Goal: Transaction & Acquisition: Purchase product/service

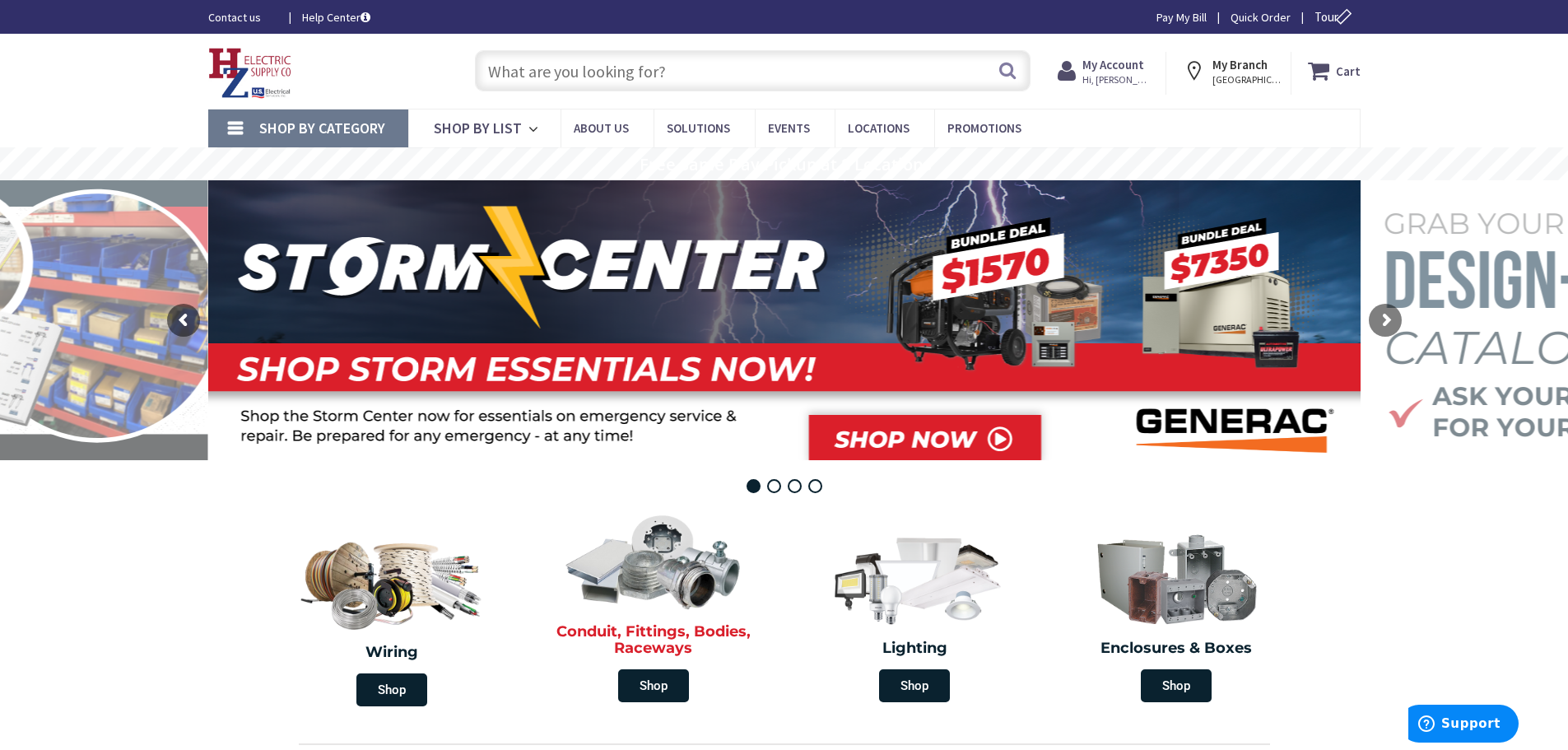
click at [697, 568] on img at bounding box center [653, 561] width 189 height 111
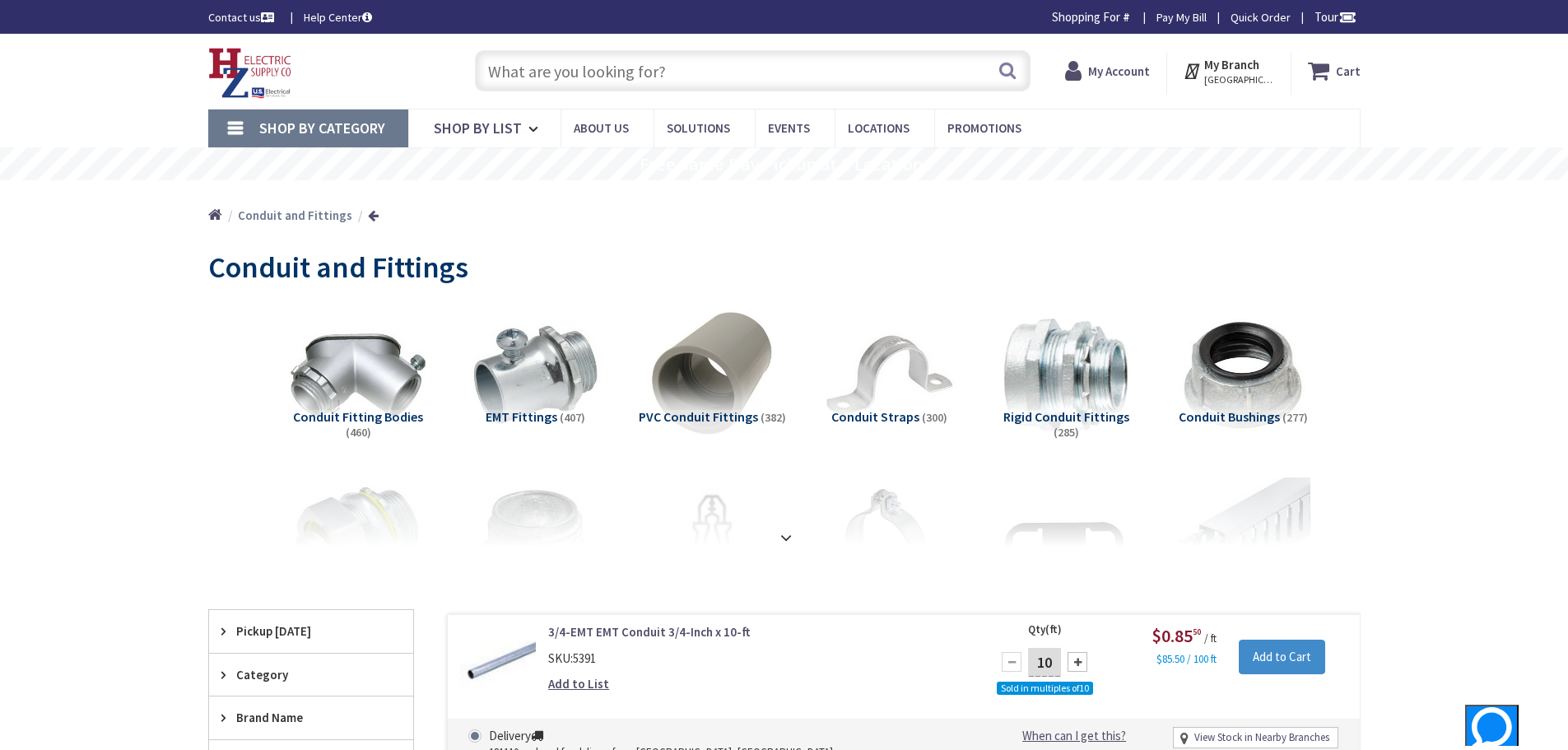
type input "[STREET_ADDRESS][US_STATE]"
click at [248, 55] on img at bounding box center [250, 74] width 84 height 51
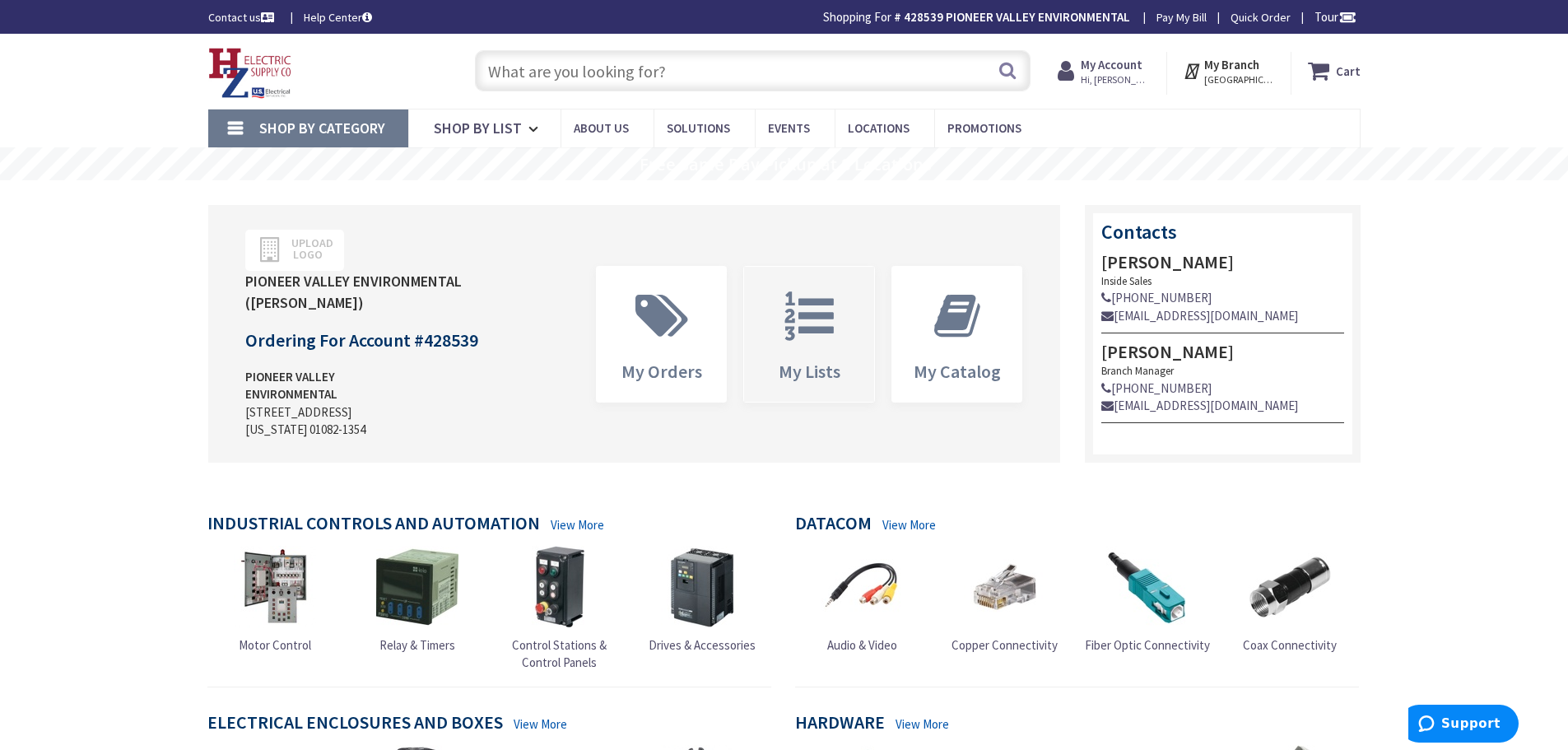
click at [817, 302] on icon at bounding box center [808, 316] width 66 height 50
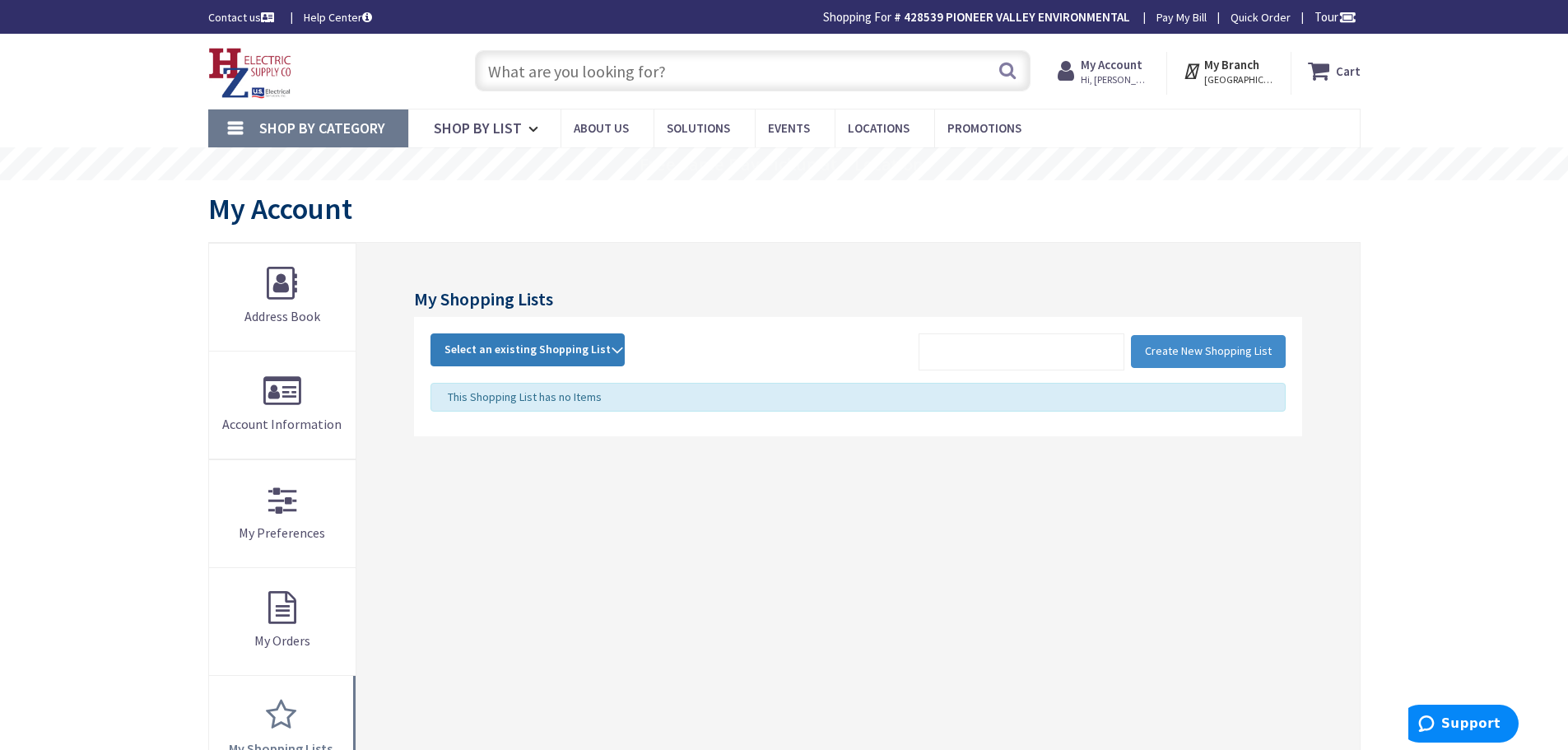
click at [568, 356] on span "Select an existing Shopping List" at bounding box center [528, 348] width 166 height 15
click at [486, 459] on link "POP" at bounding box center [527, 459] width 193 height 37
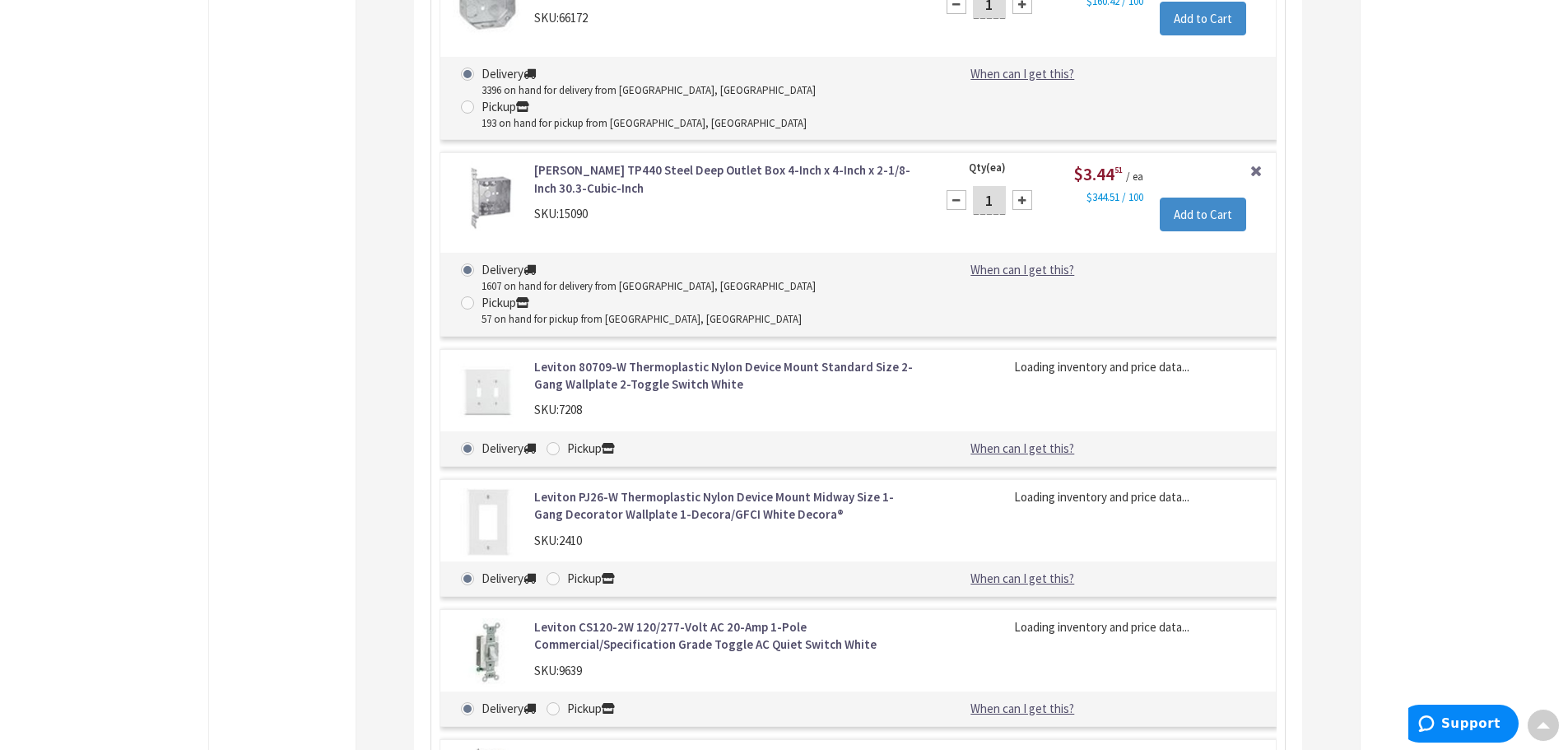
scroll to position [6273, 0]
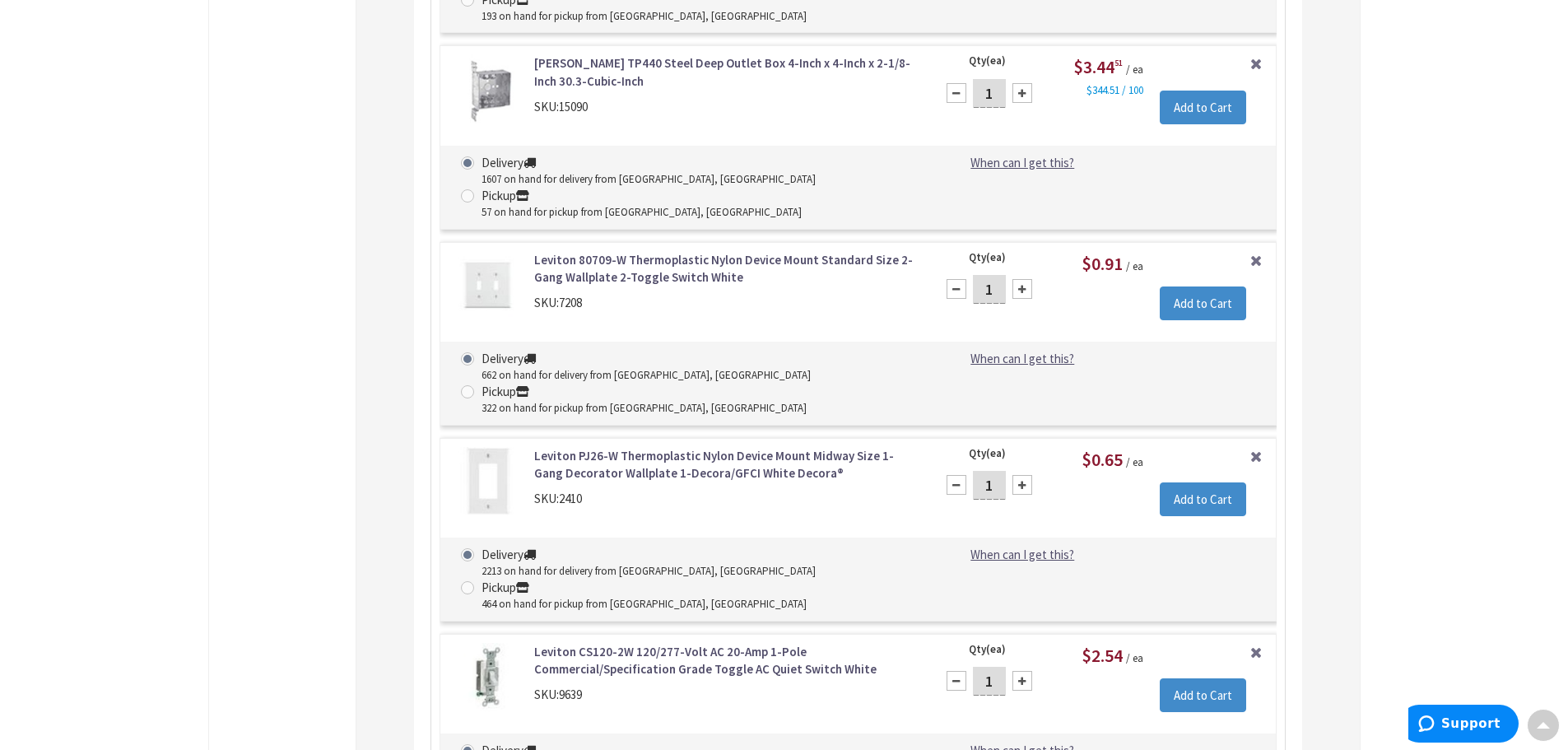
click at [1024, 671] on div at bounding box center [1022, 681] width 20 height 20
type input "5"
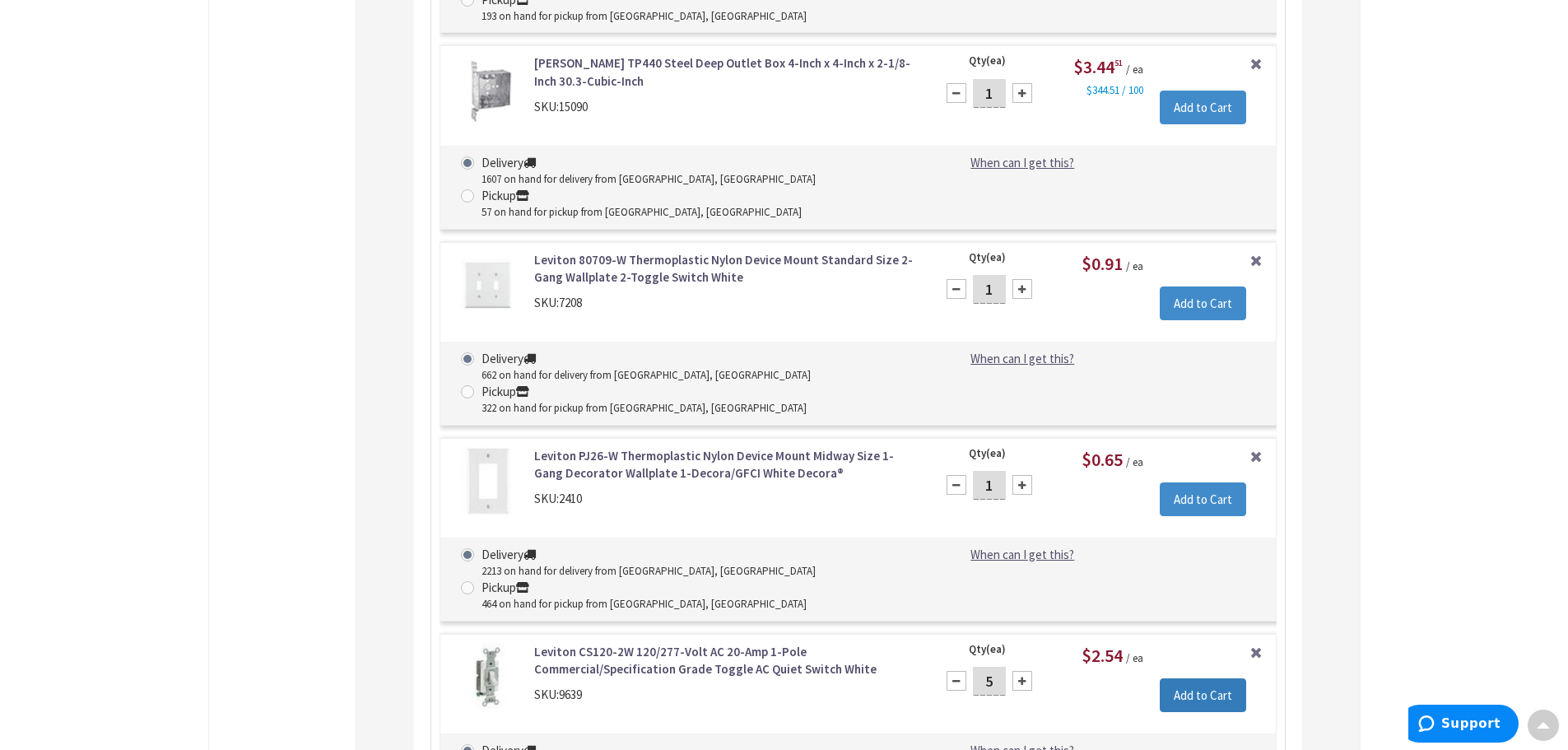
click at [1210, 678] on input "Add to Cart" at bounding box center [1203, 695] width 87 height 34
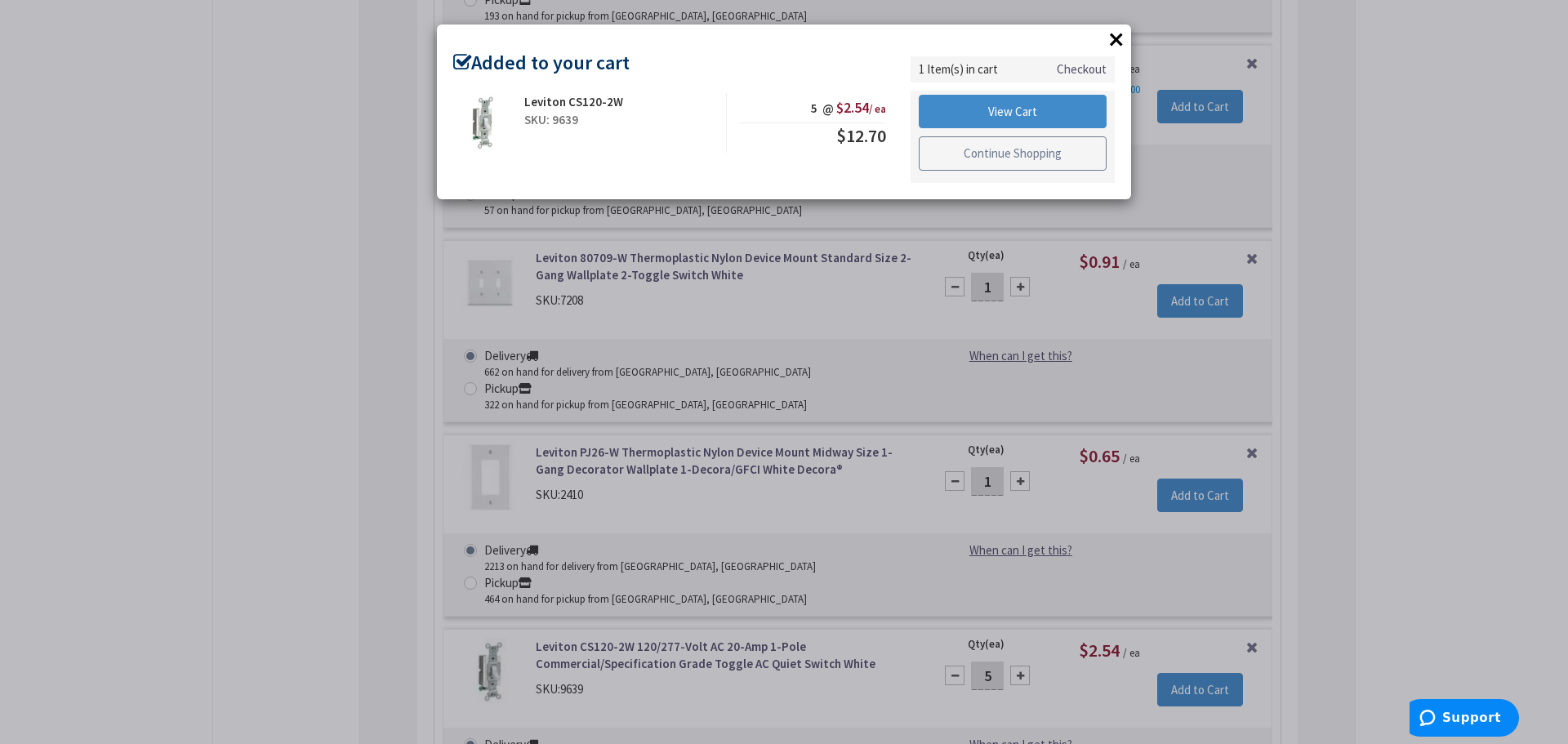
click at [1073, 158] on link "Continue Shopping" at bounding box center [1012, 153] width 188 height 34
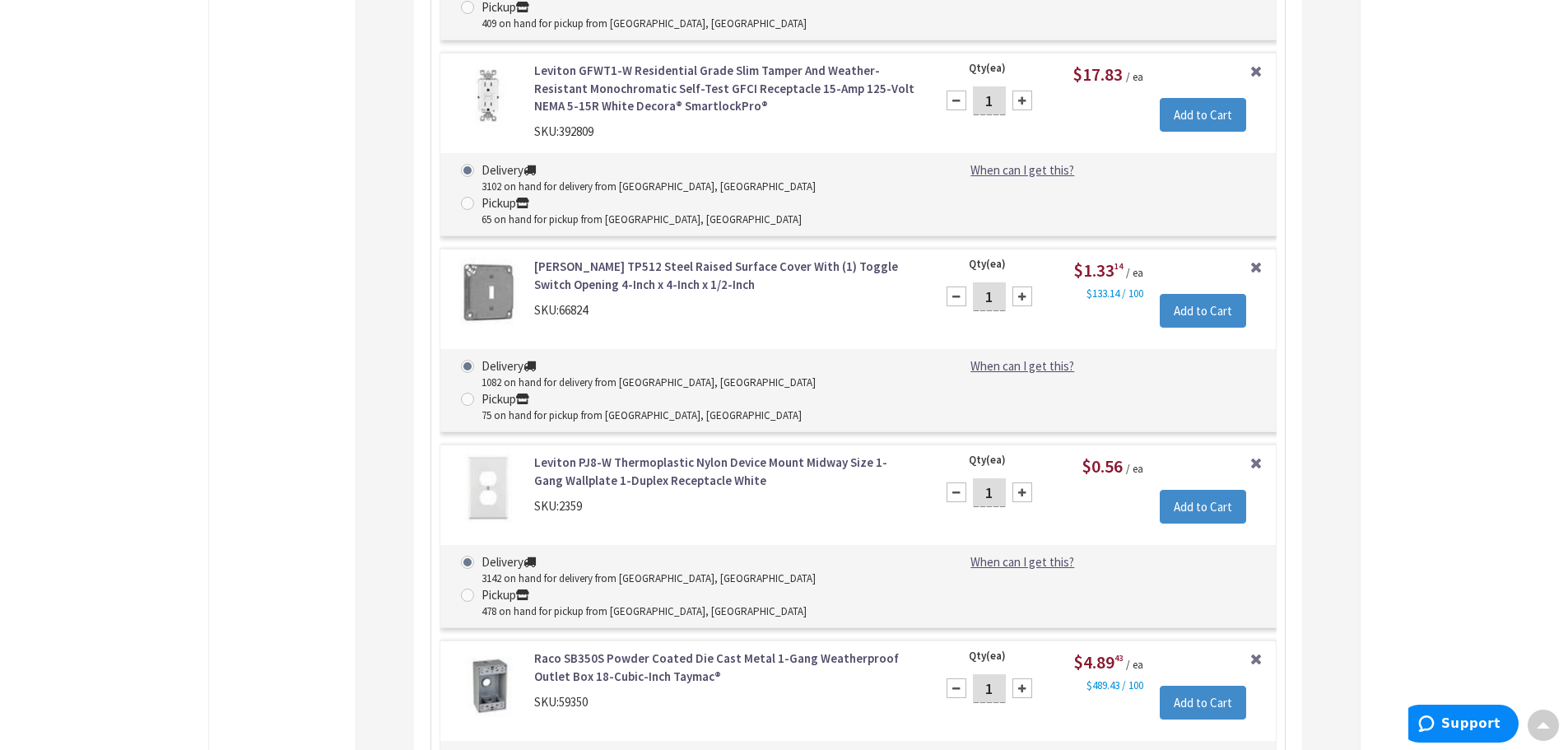
scroll to position [4298, 0]
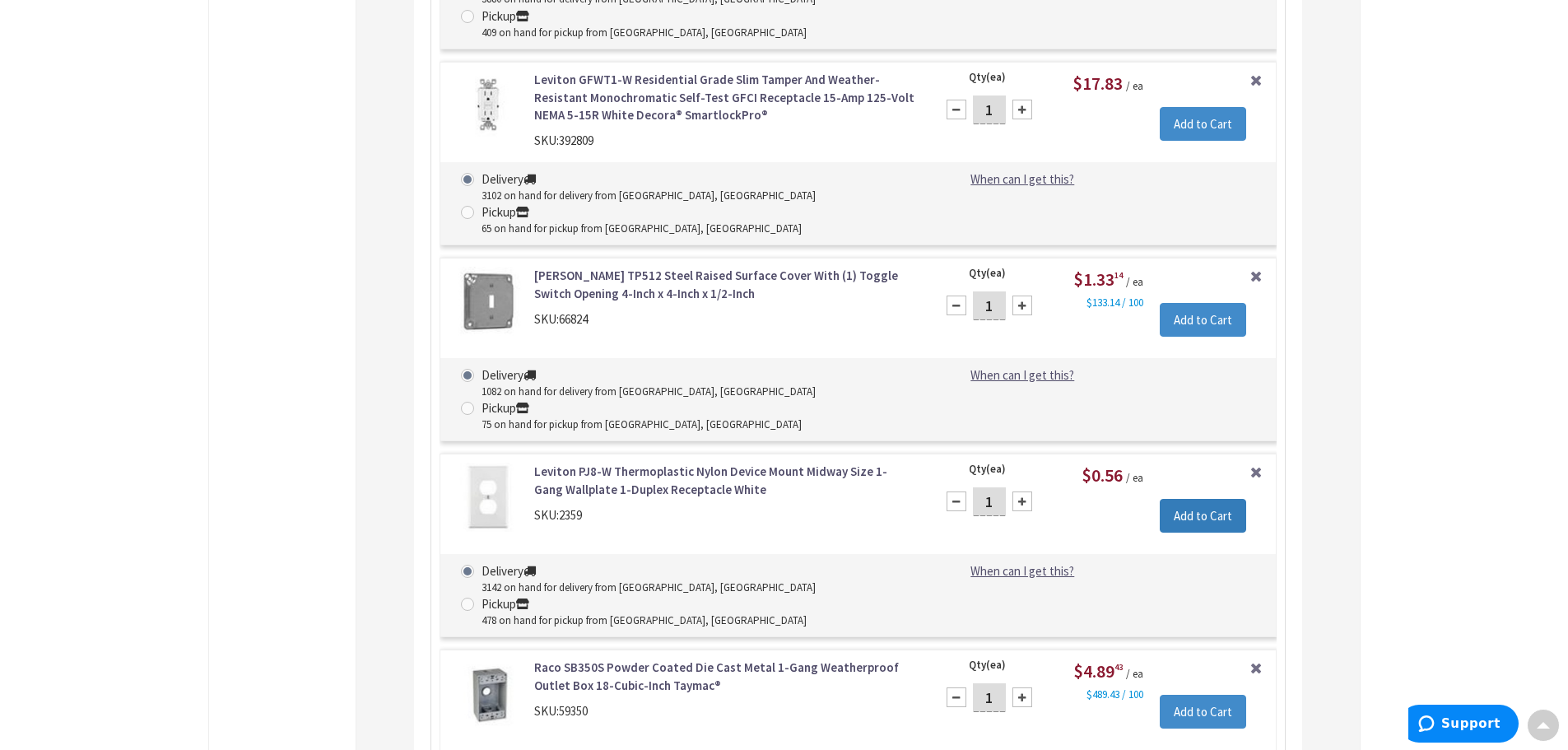
click at [1199, 499] on input "Add to Cart" at bounding box center [1203, 516] width 87 height 34
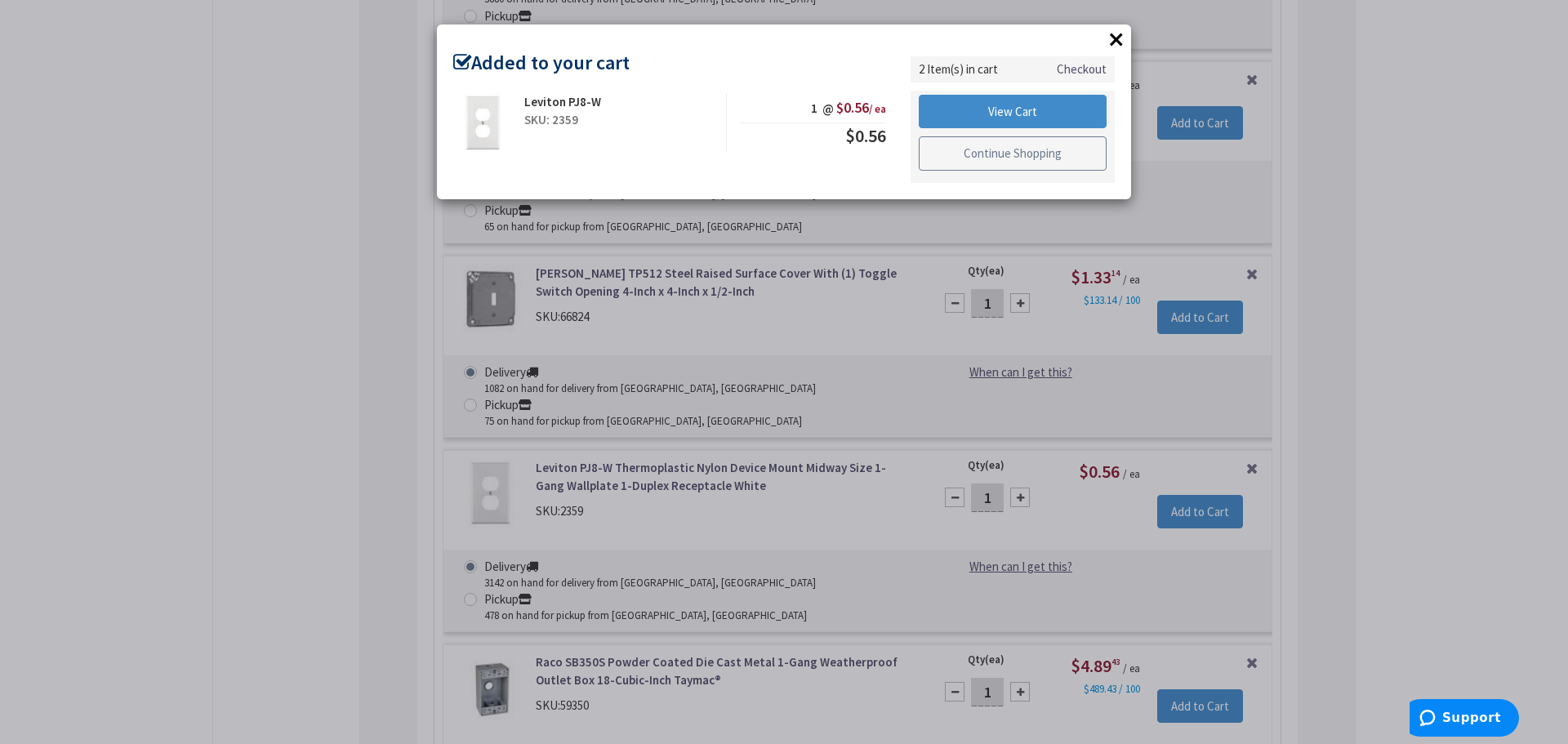
click at [1065, 155] on link "Continue Shopping" at bounding box center [1012, 153] width 188 height 34
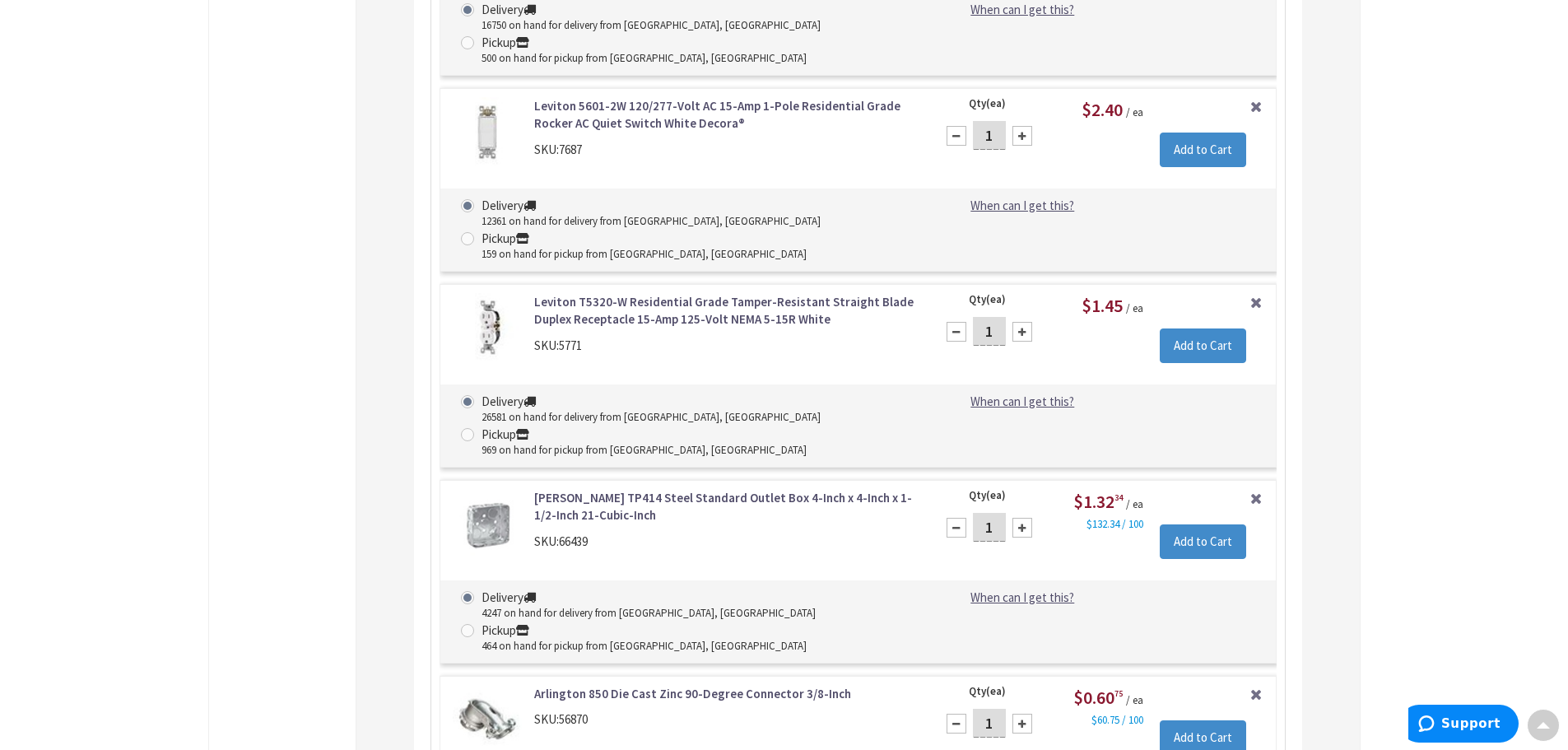
scroll to position [2487, 0]
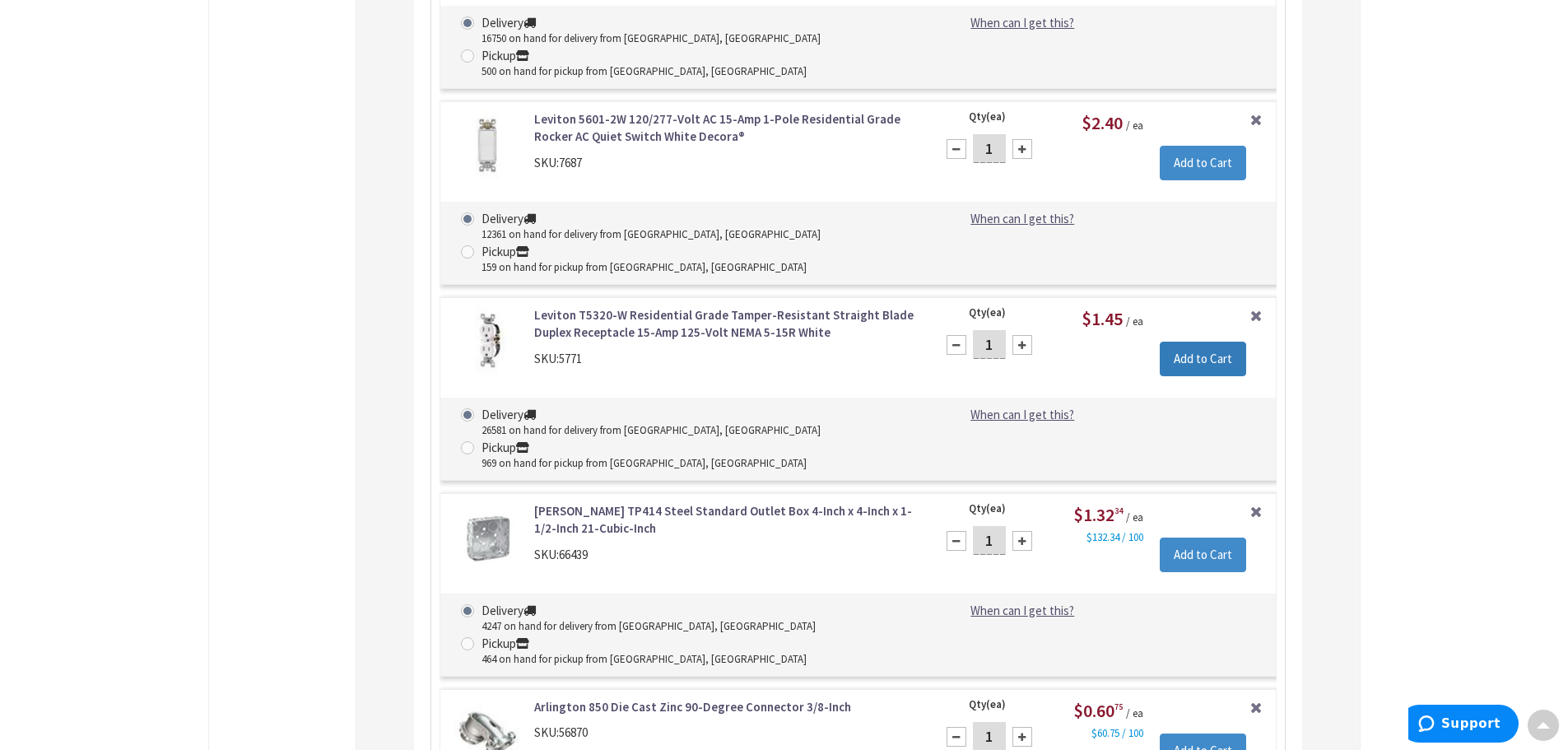
click at [1212, 341] on input "Add to Cart" at bounding box center [1203, 358] width 87 height 34
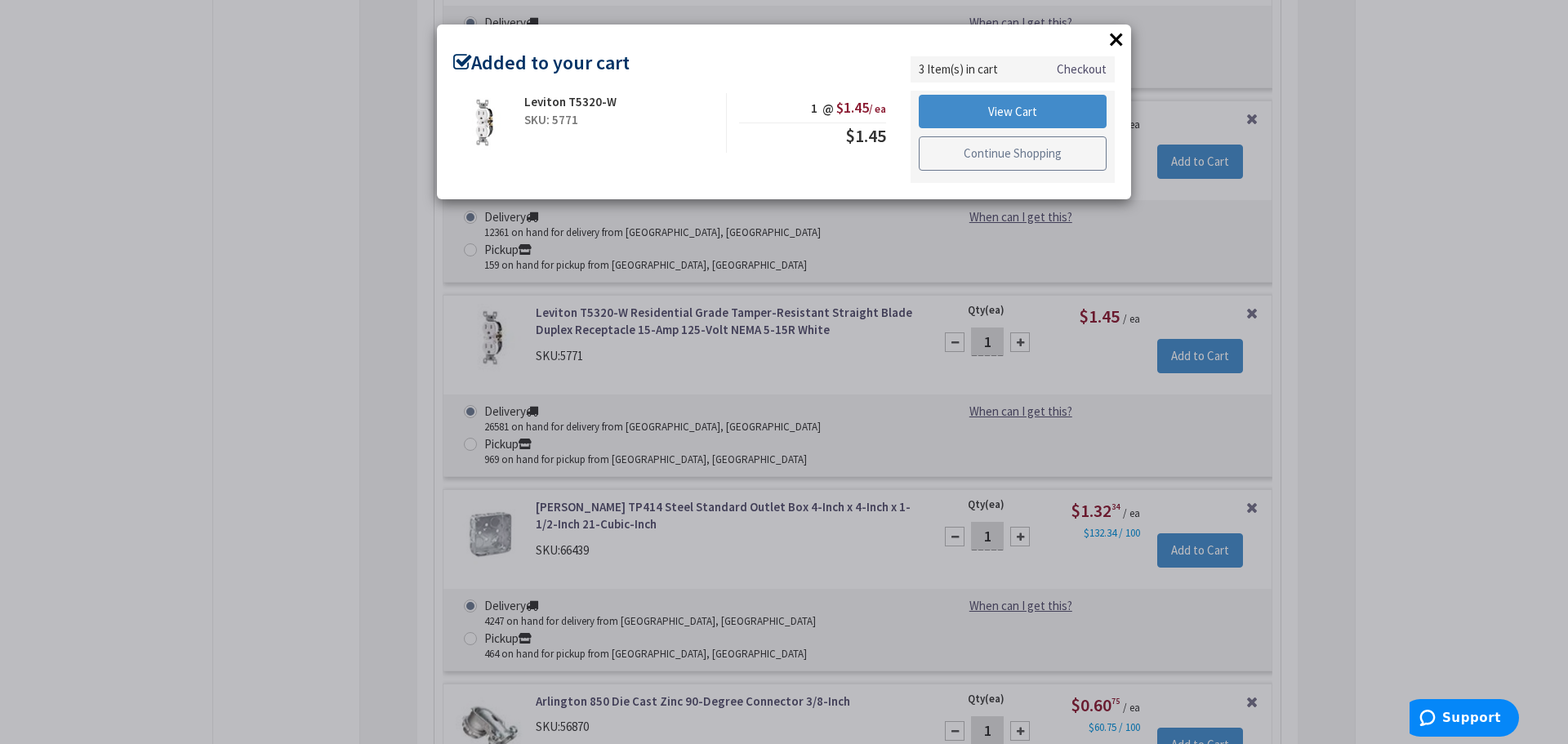
click at [1027, 158] on link "Continue Shopping" at bounding box center [1012, 153] width 188 height 34
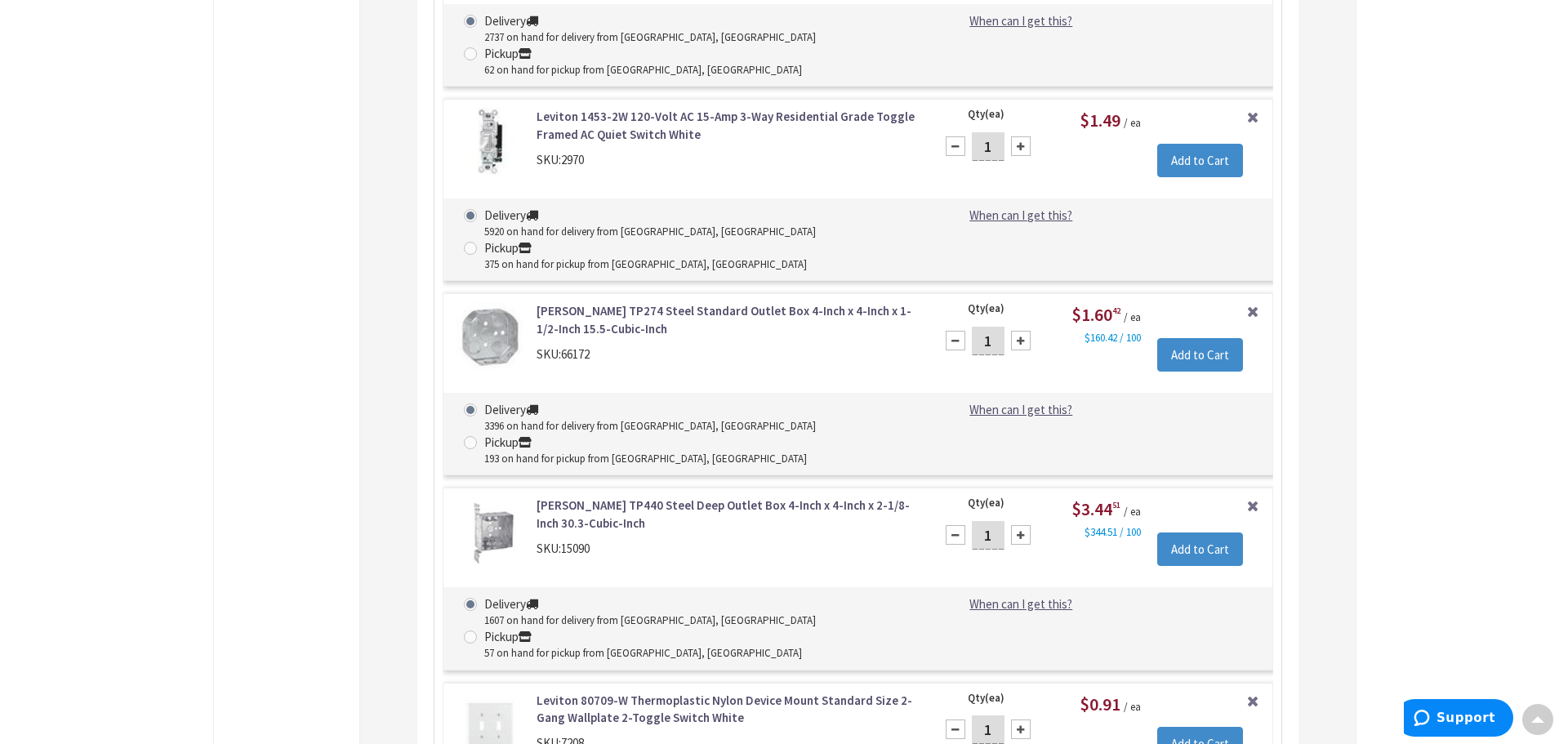
scroll to position [5978, 0]
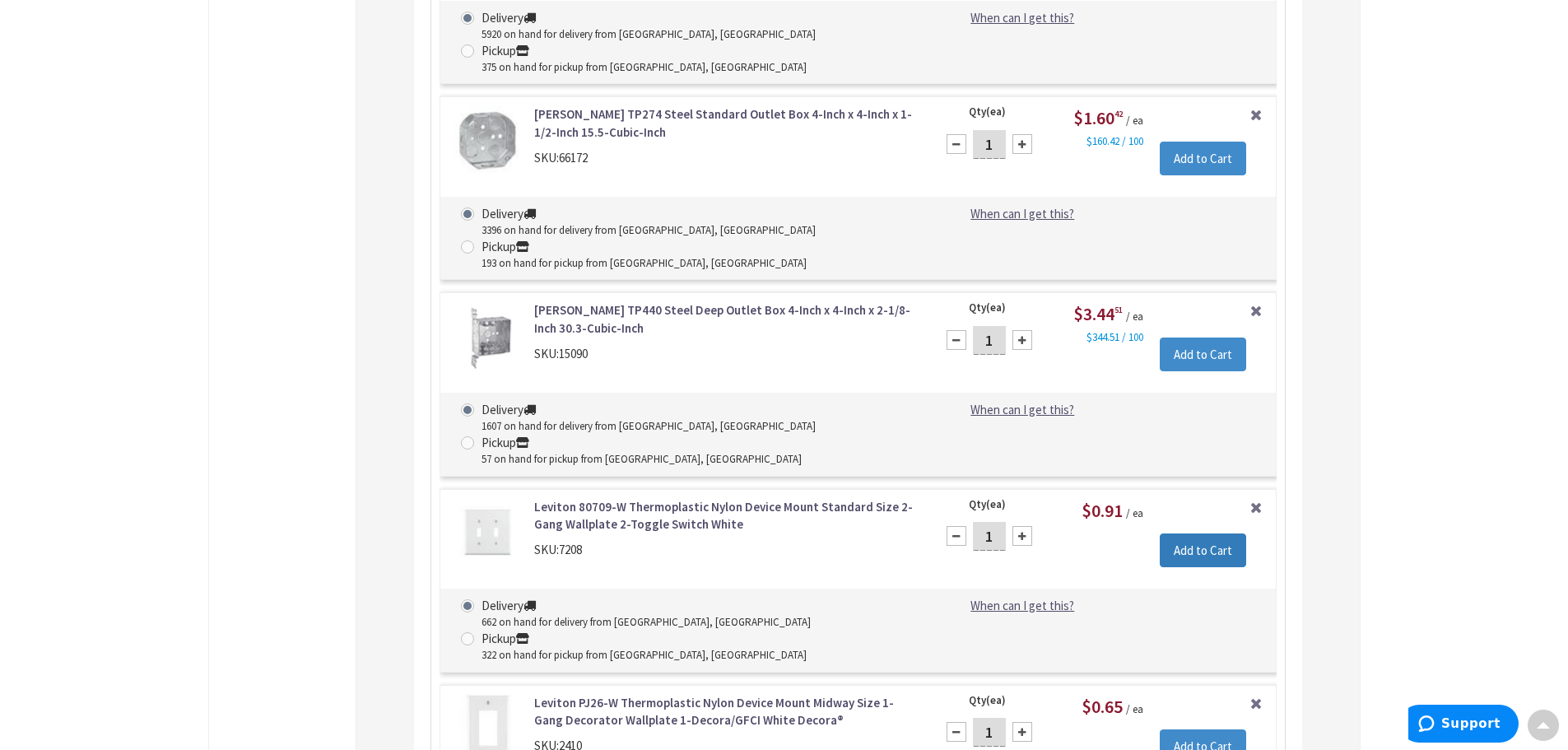
click at [1205, 533] on input "Add to Cart" at bounding box center [1203, 550] width 87 height 34
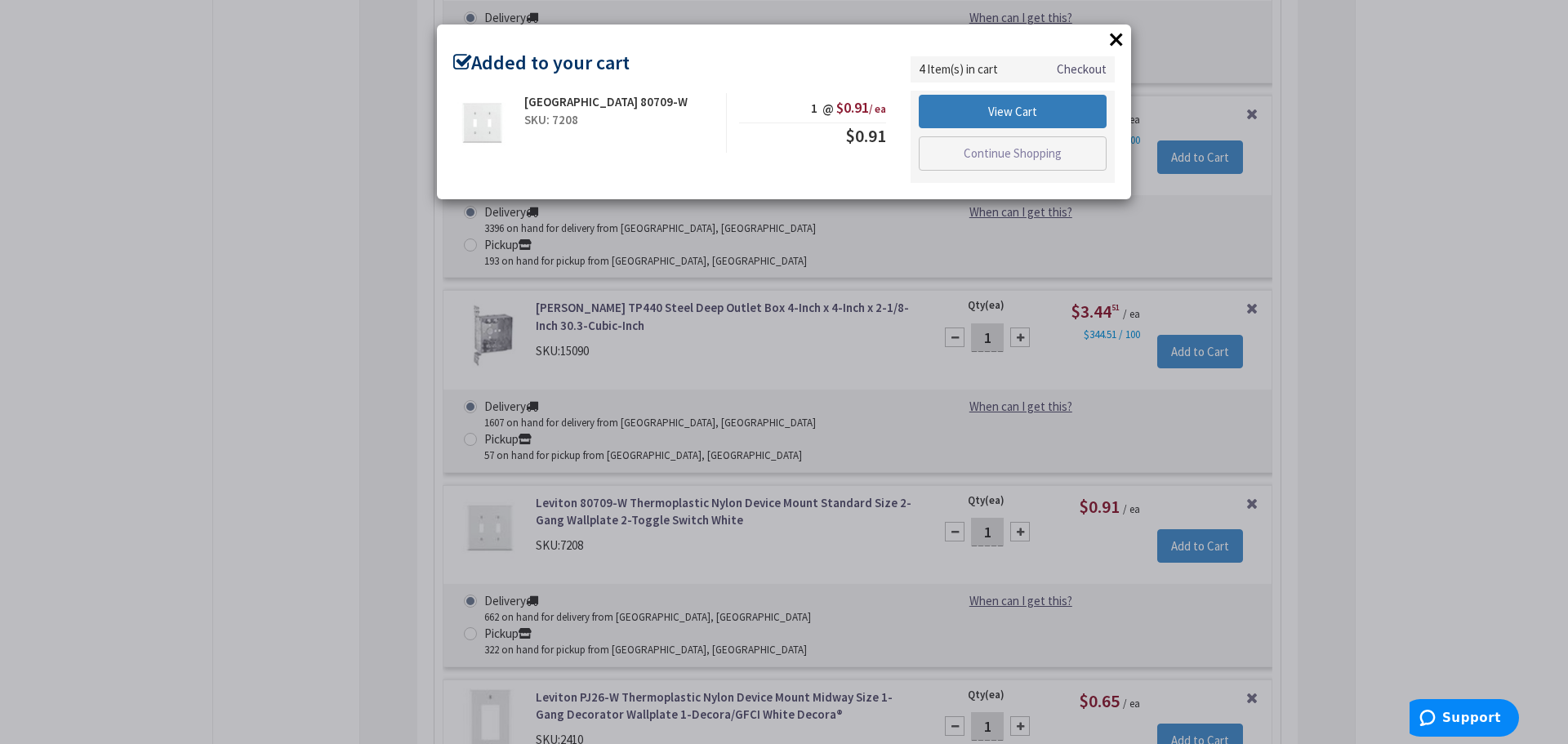
click at [1042, 110] on link "View Cart" at bounding box center [1012, 111] width 188 height 34
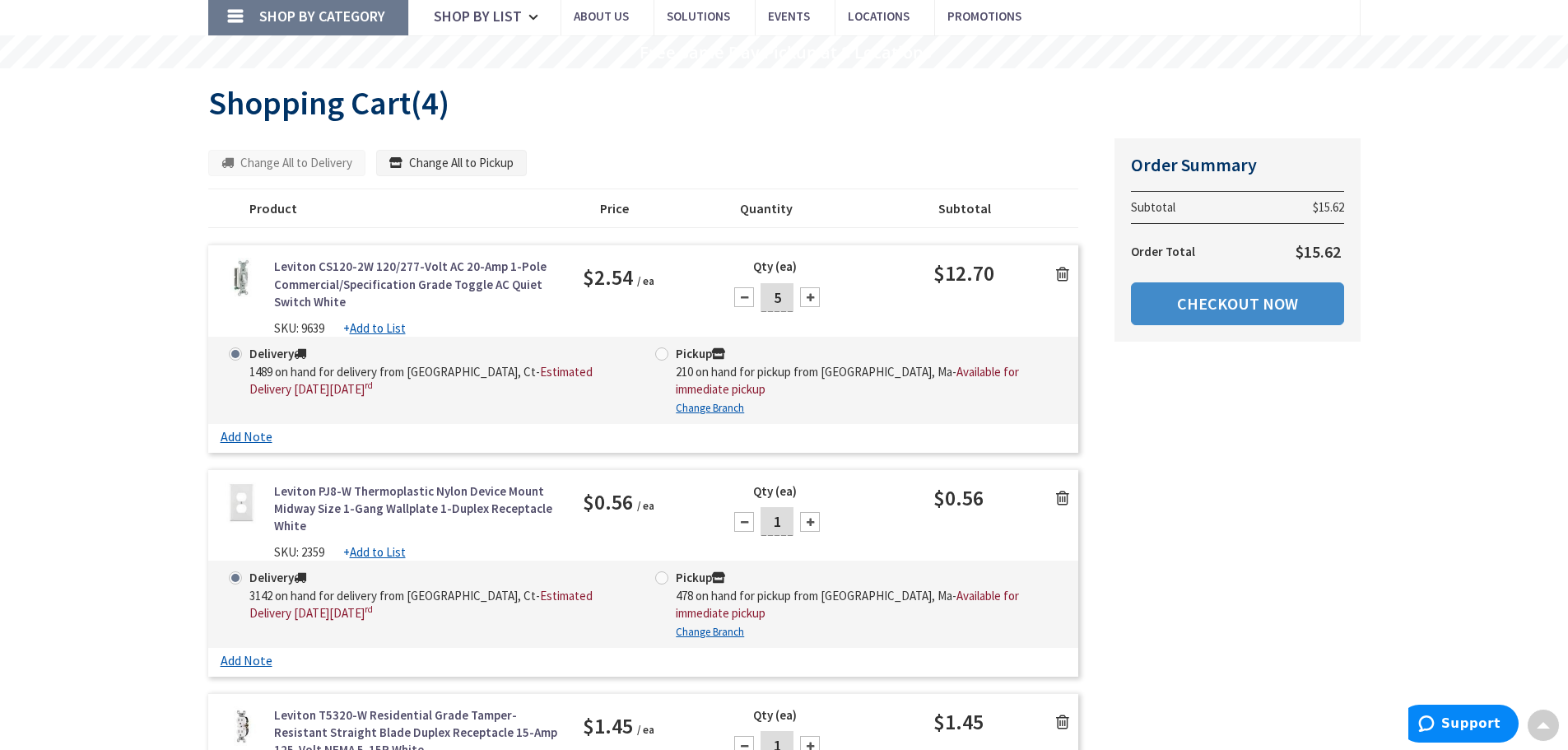
scroll to position [82, 0]
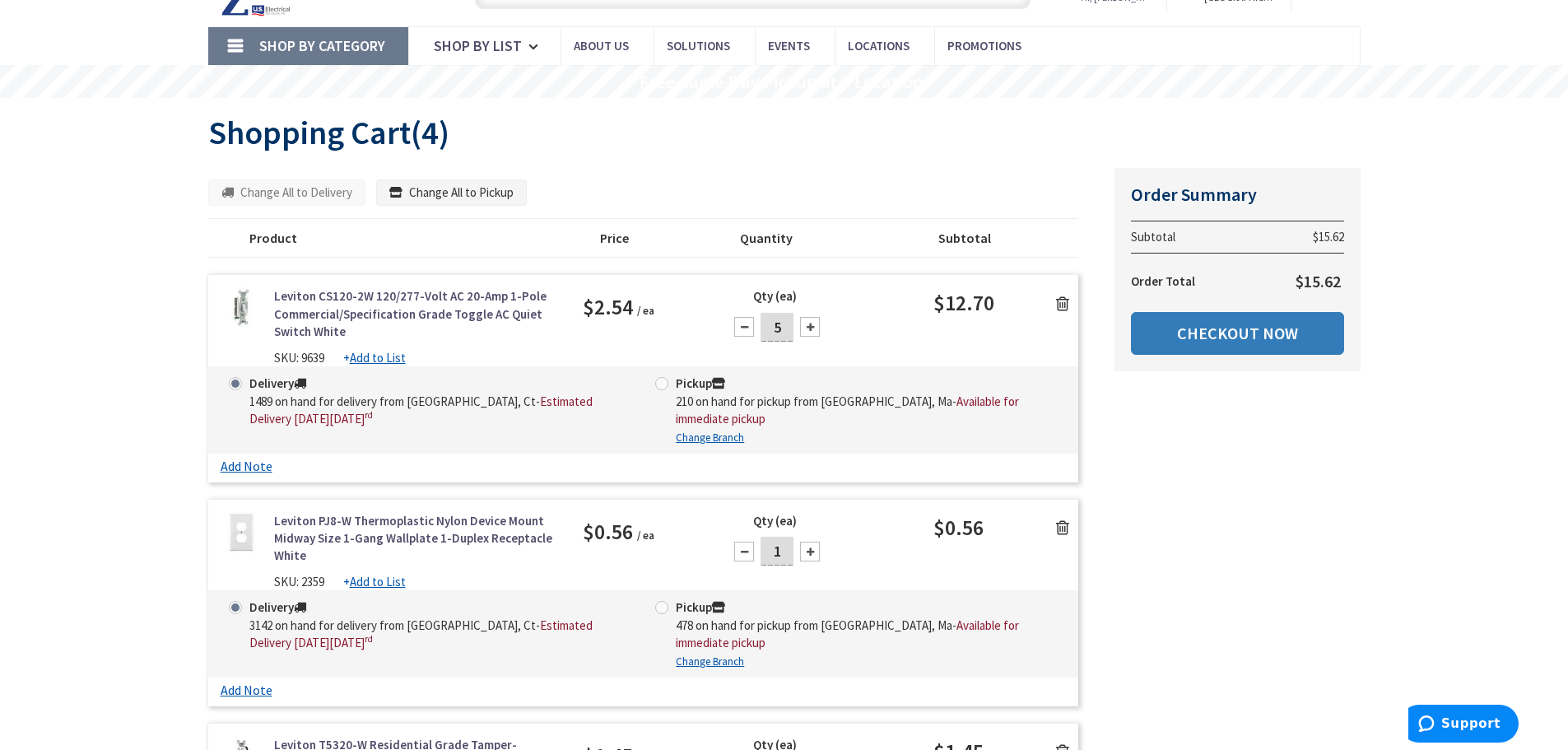
click at [1264, 339] on link "Checkout Now" at bounding box center [1237, 333] width 213 height 43
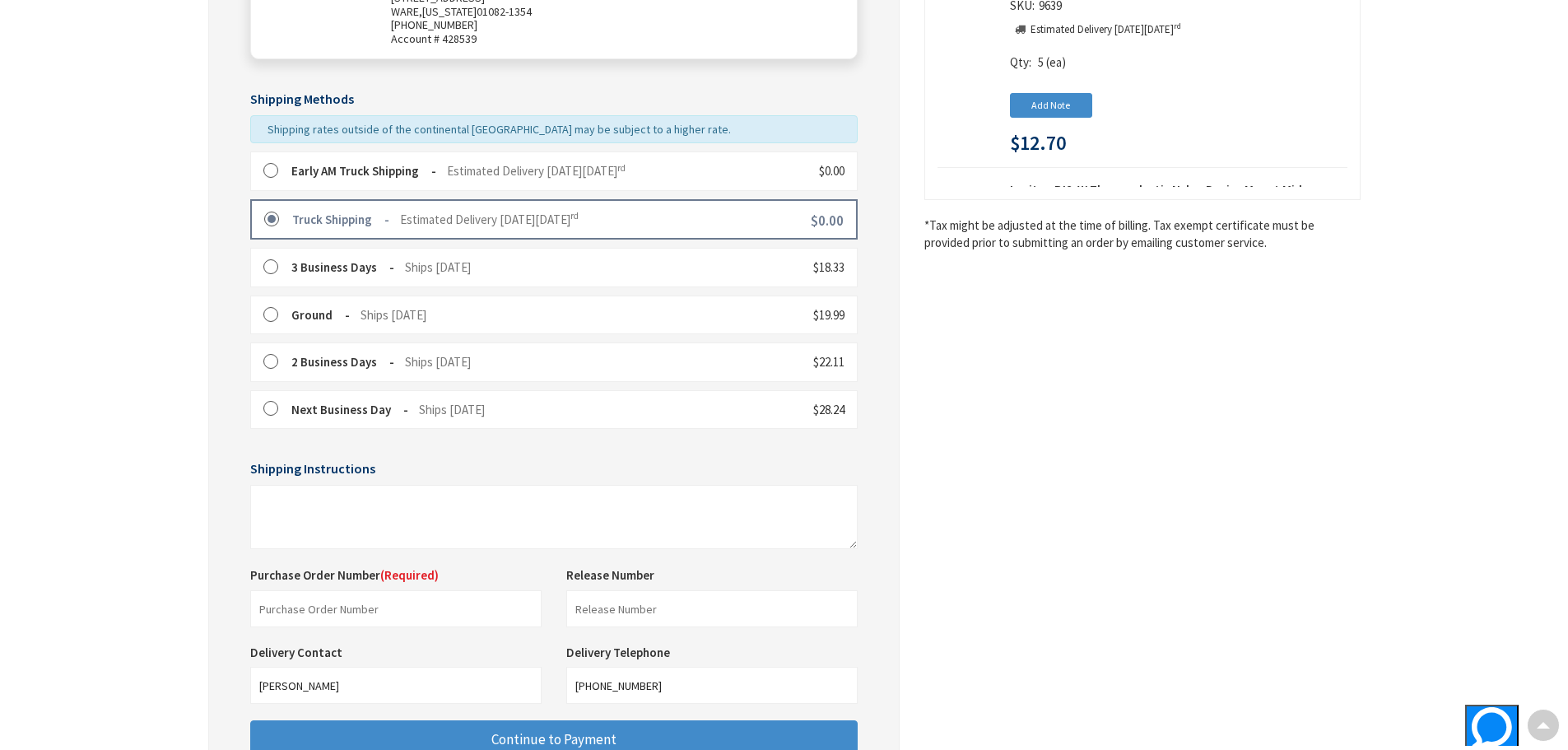
scroll to position [494, 0]
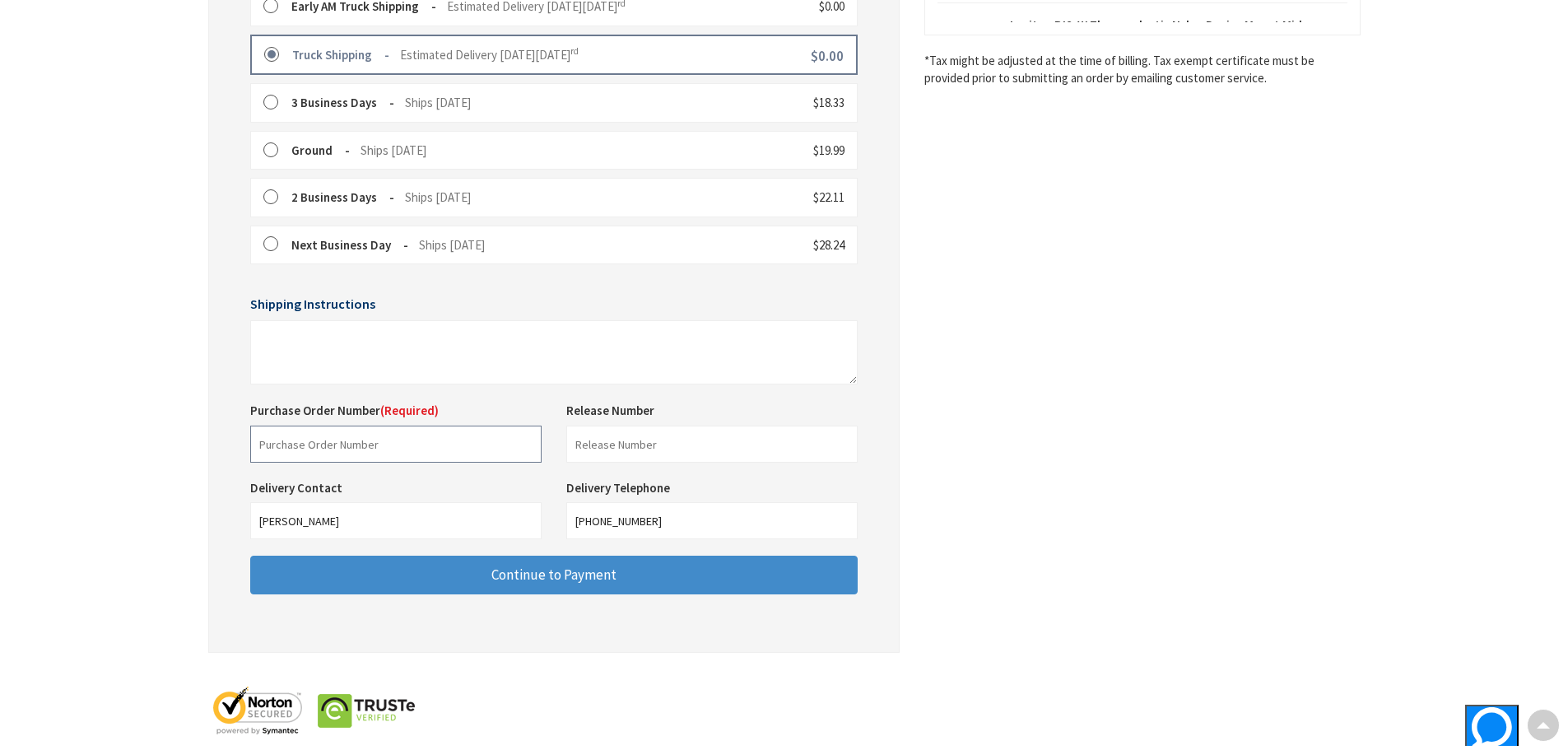
click at [314, 443] on input "text" at bounding box center [396, 443] width 291 height 37
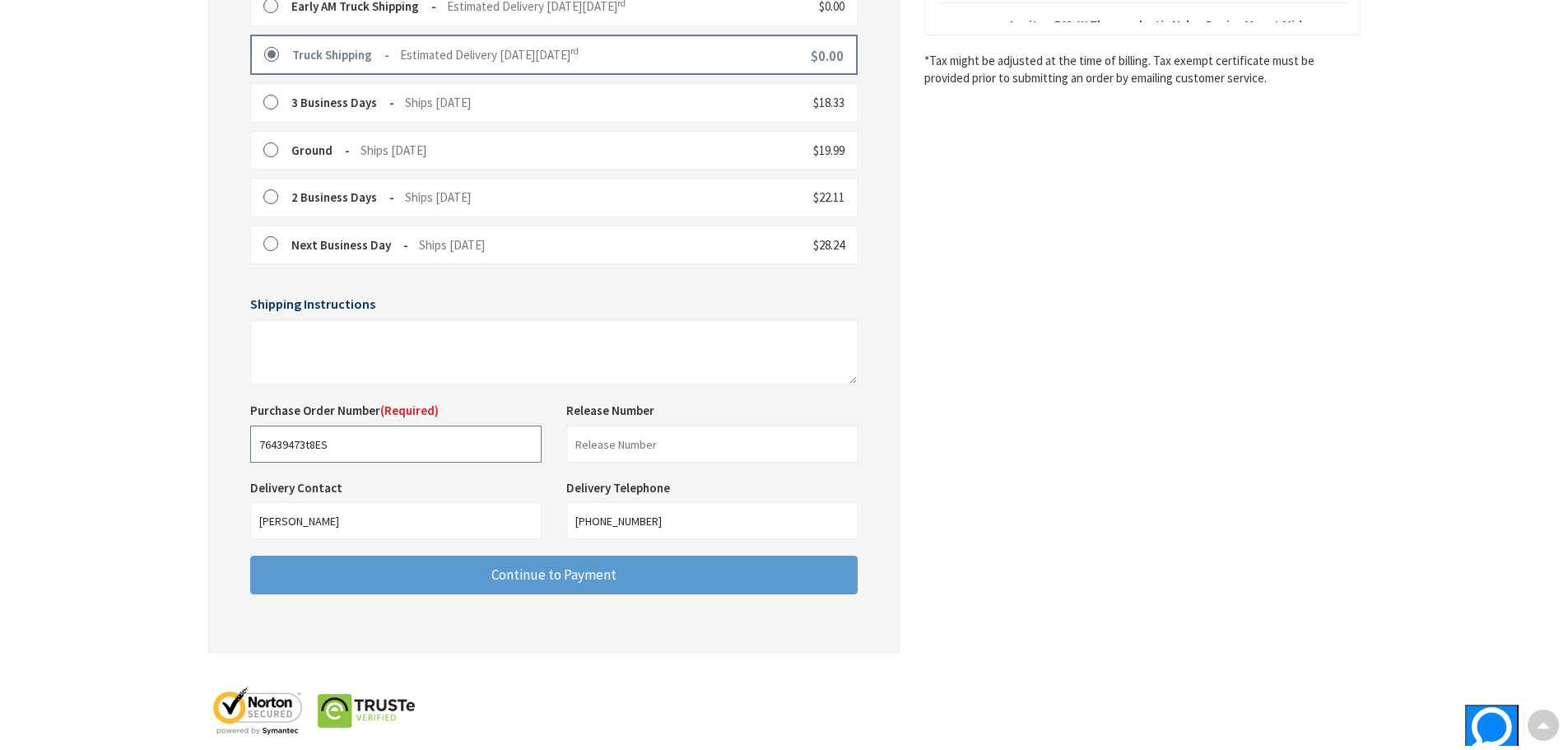
type input "76439473t8ES"
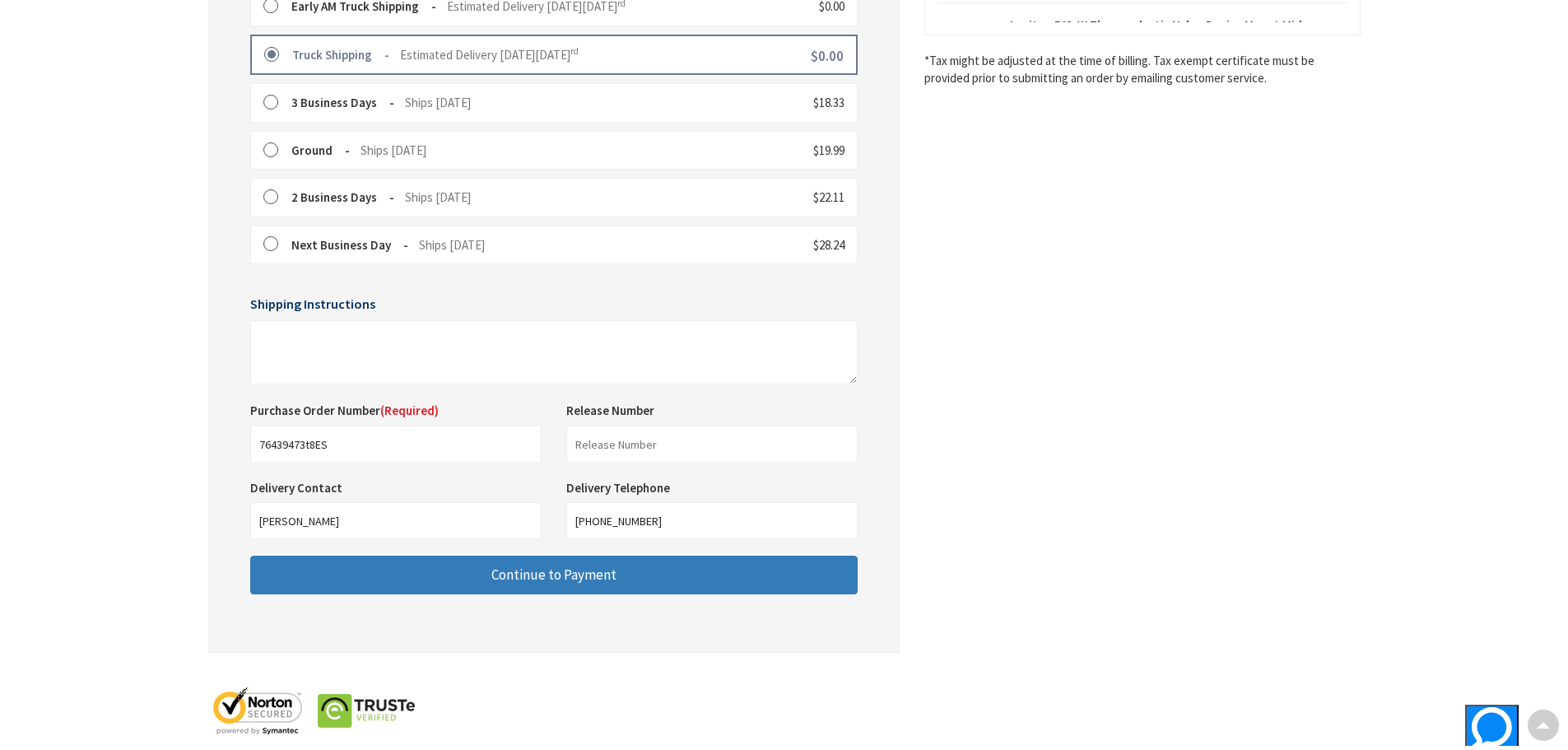
click at [634, 570] on button "Continue to Payment" at bounding box center [554, 574] width 608 height 39
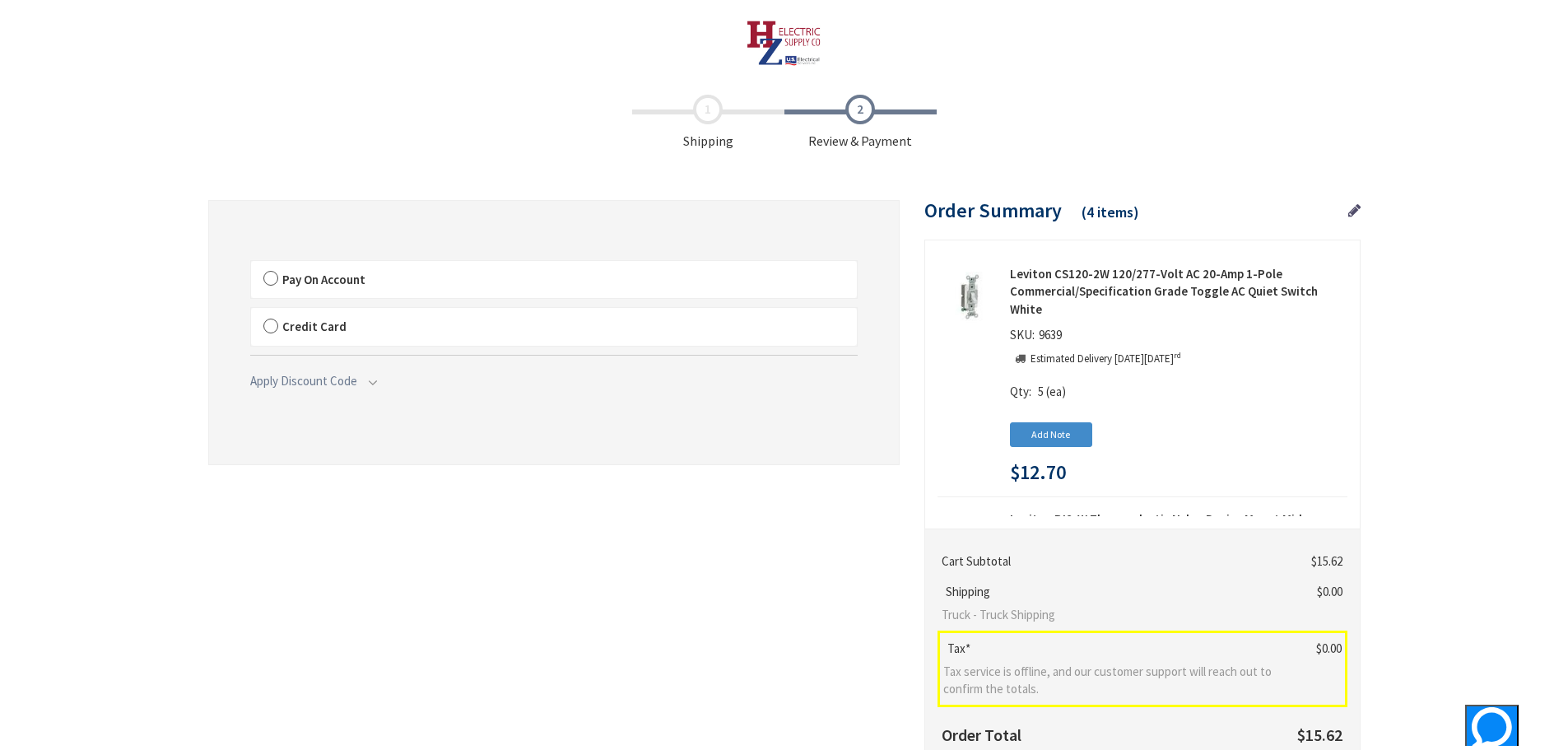
click at [269, 272] on label "Pay On Account" at bounding box center [554, 279] width 606 height 38
click at [251, 264] on input "Pay On Account" at bounding box center [251, 264] width 0 height 0
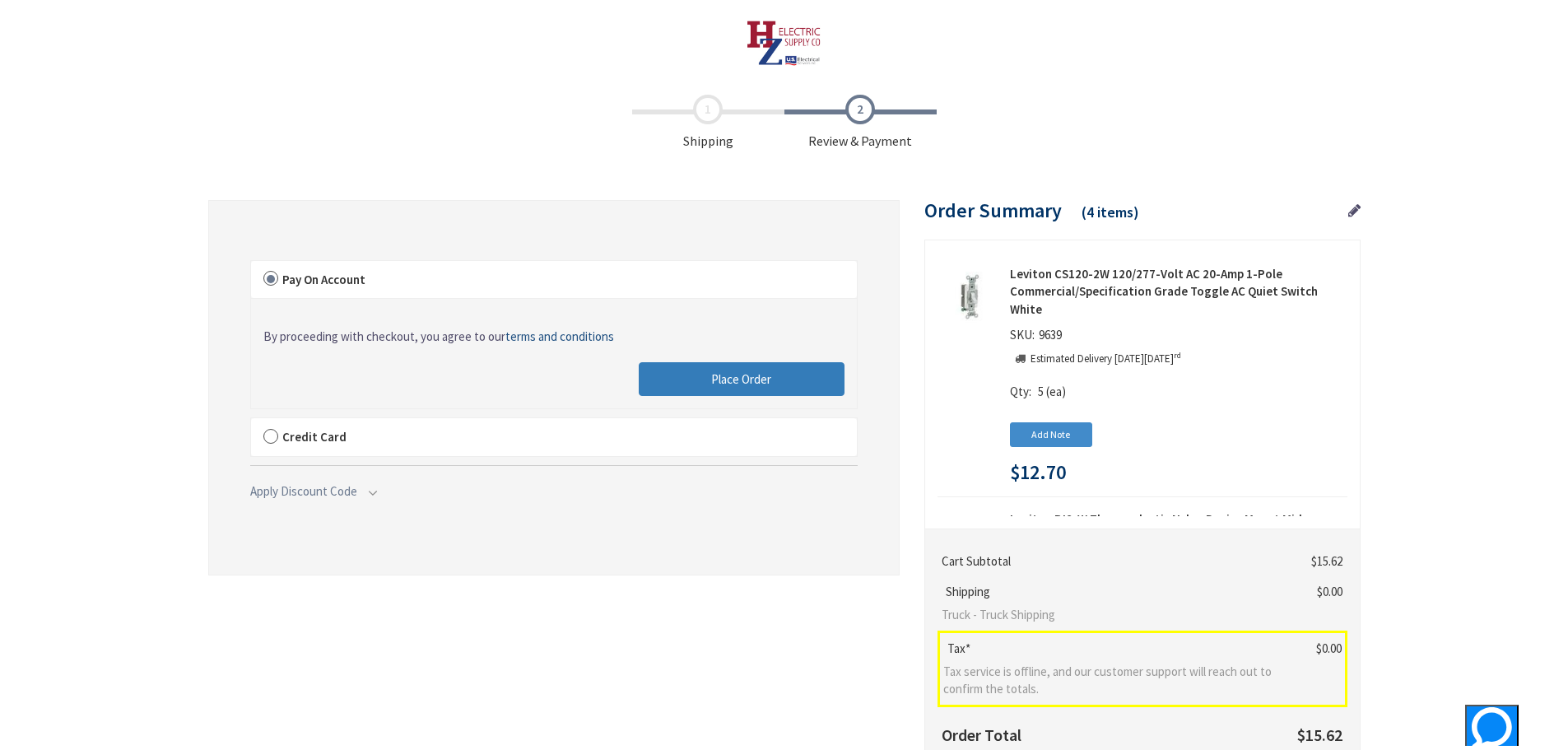
click at [796, 375] on button "Place Order" at bounding box center [742, 379] width 206 height 34
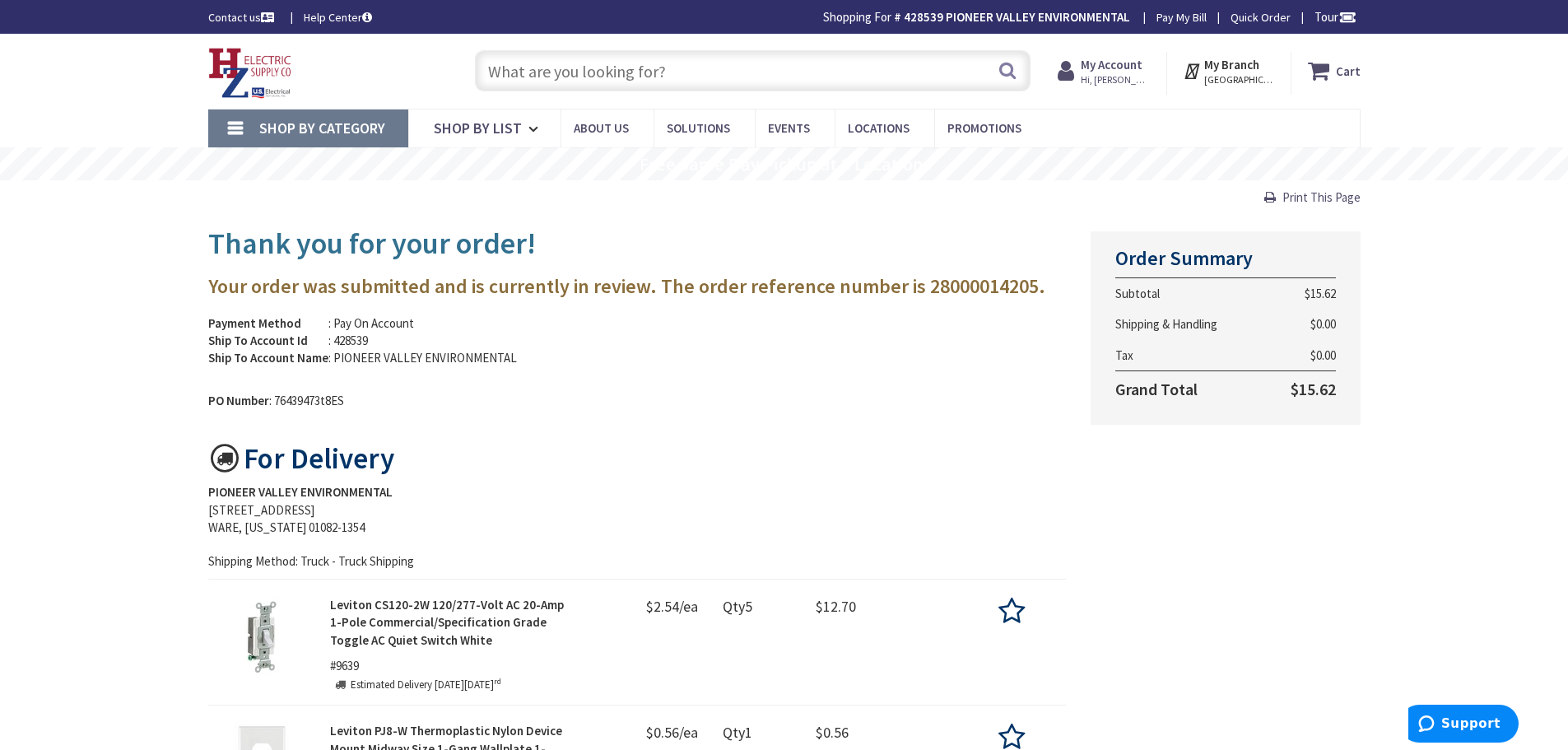
click at [264, 69] on img at bounding box center [250, 74] width 84 height 51
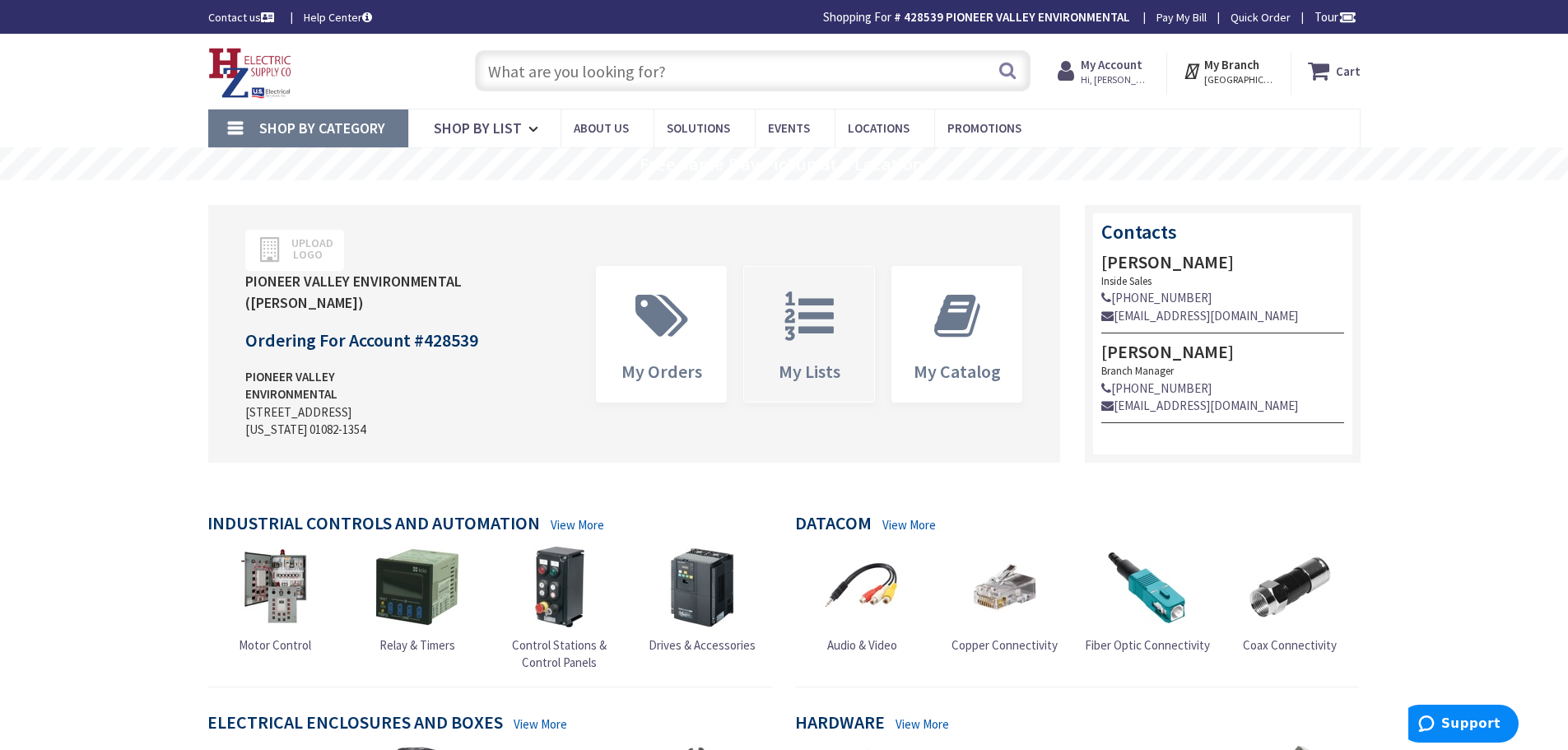
click at [809, 344] on span at bounding box center [808, 316] width 105 height 74
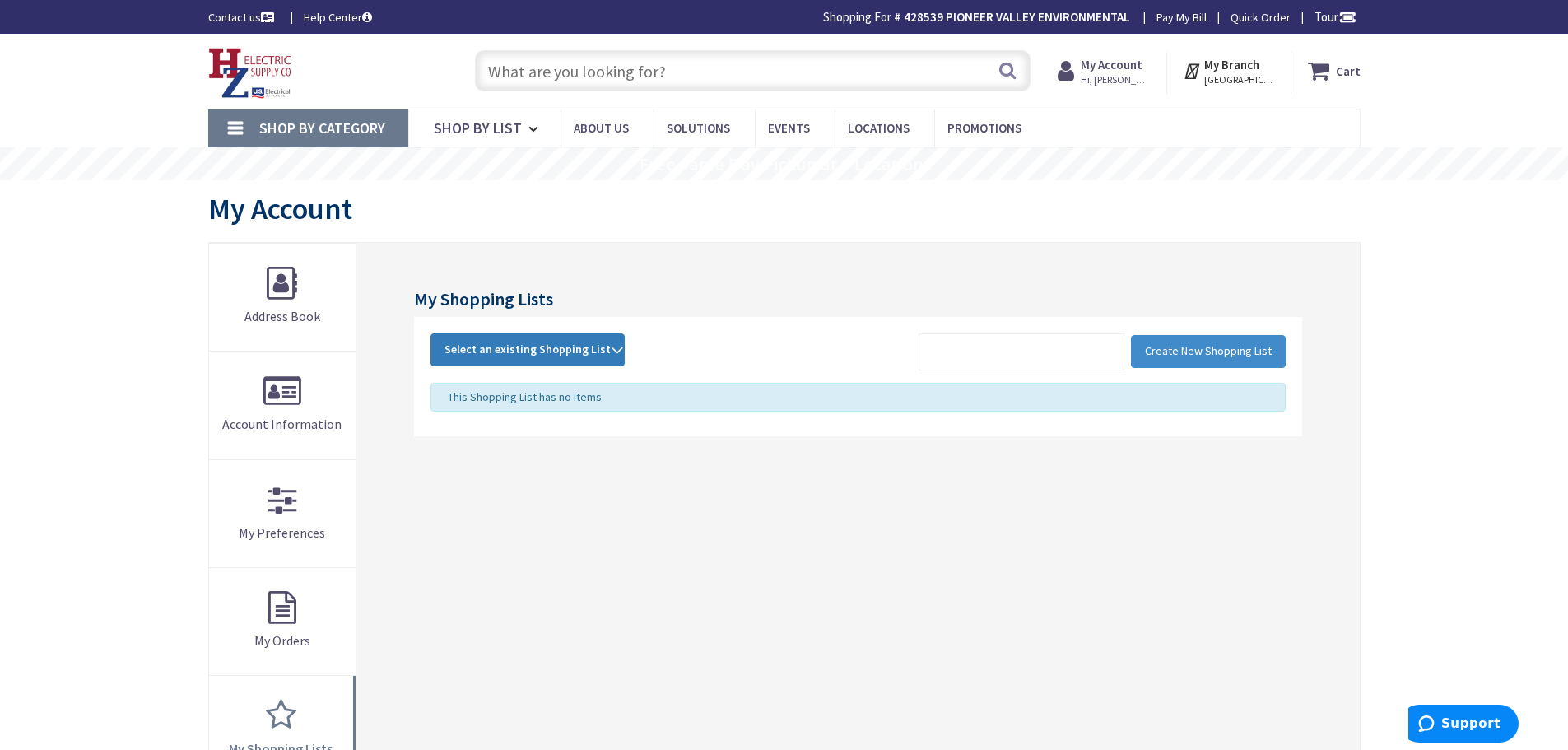
click at [445, 346] on span "Select an existing Shopping List" at bounding box center [528, 348] width 166 height 15
click at [478, 465] on link "POP" at bounding box center [527, 459] width 193 height 37
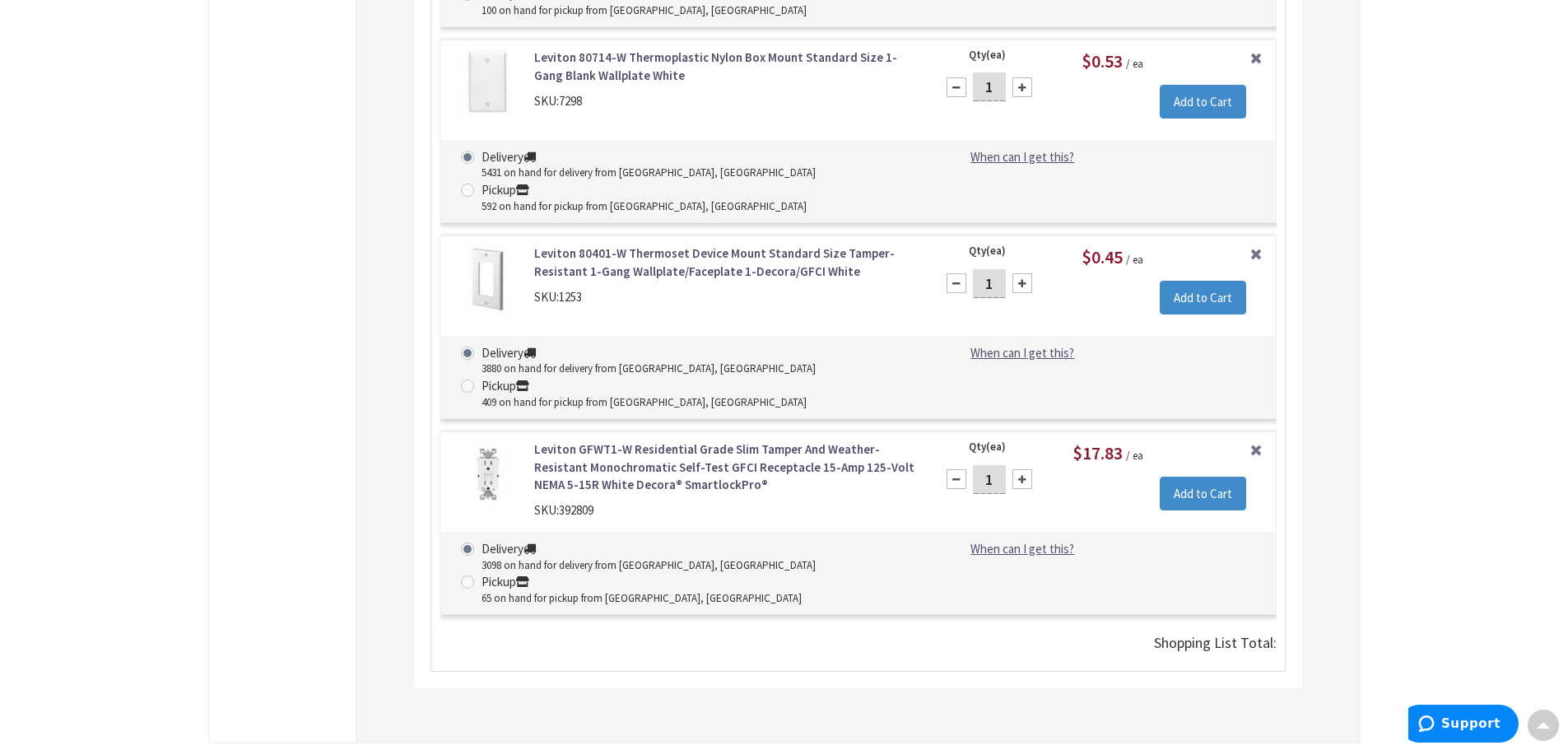
scroll to position [3943, 0]
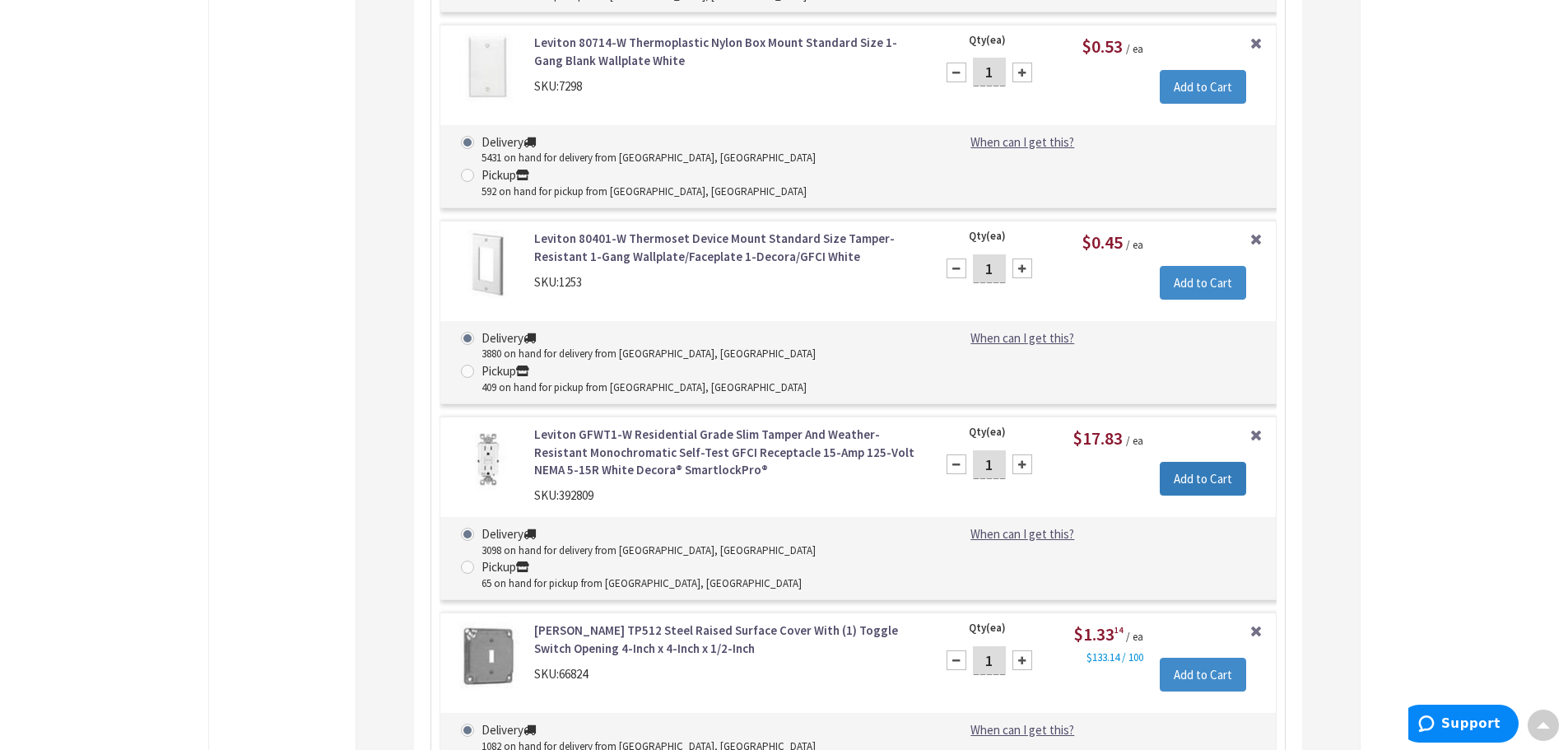
click at [1191, 462] on input "Add to Cart" at bounding box center [1203, 479] width 87 height 34
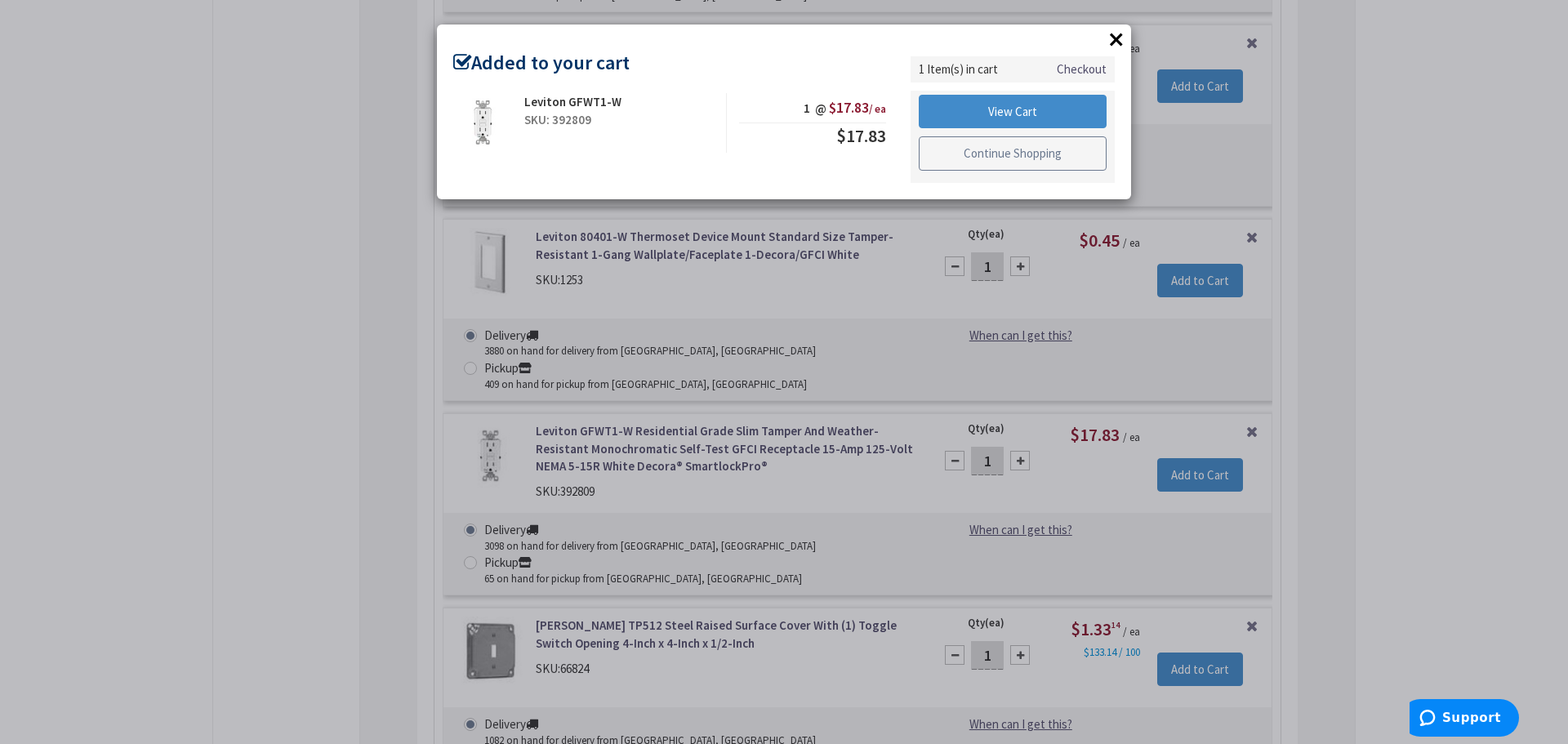
click at [1021, 154] on link "Continue Shopping" at bounding box center [1012, 153] width 188 height 34
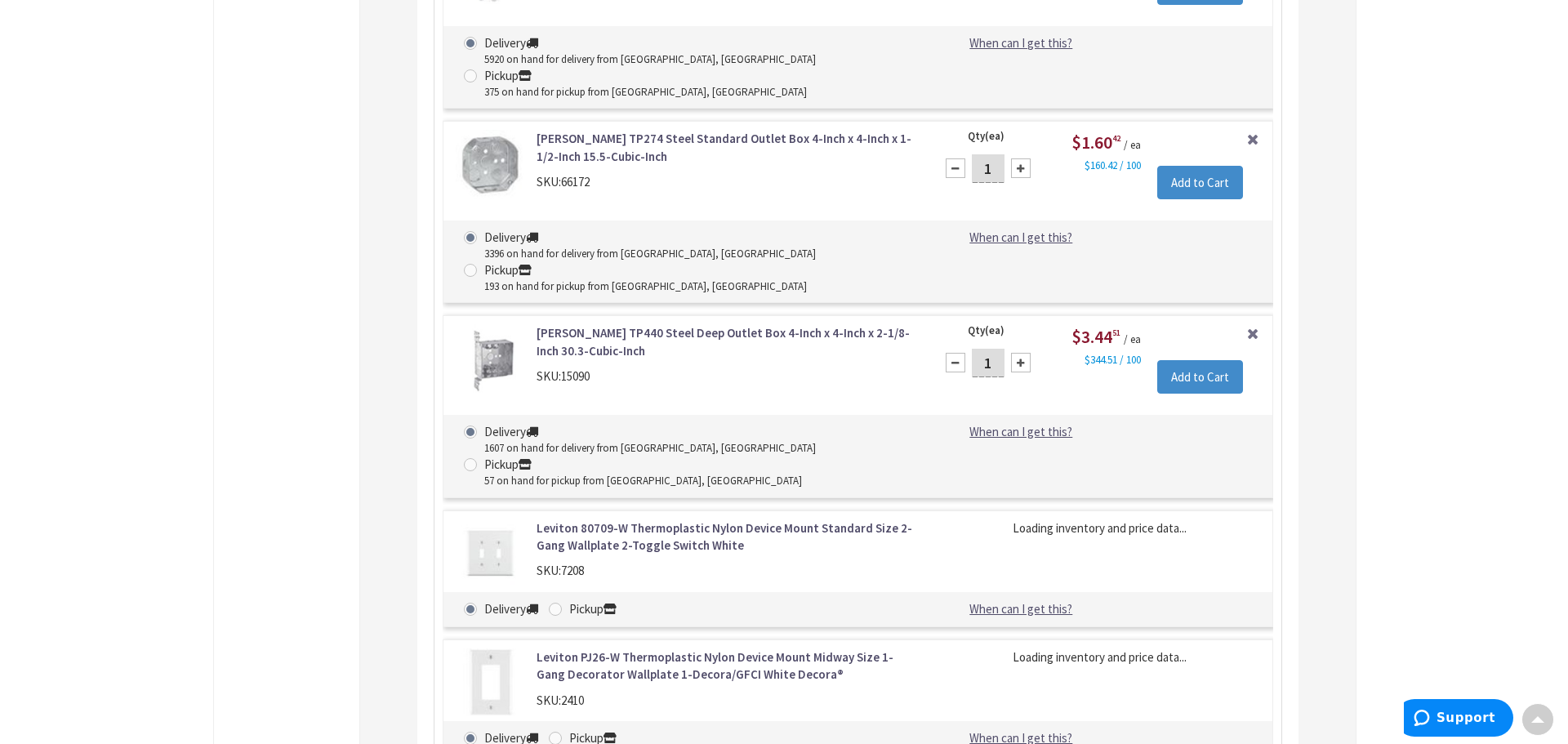
scroll to position [6198, 0]
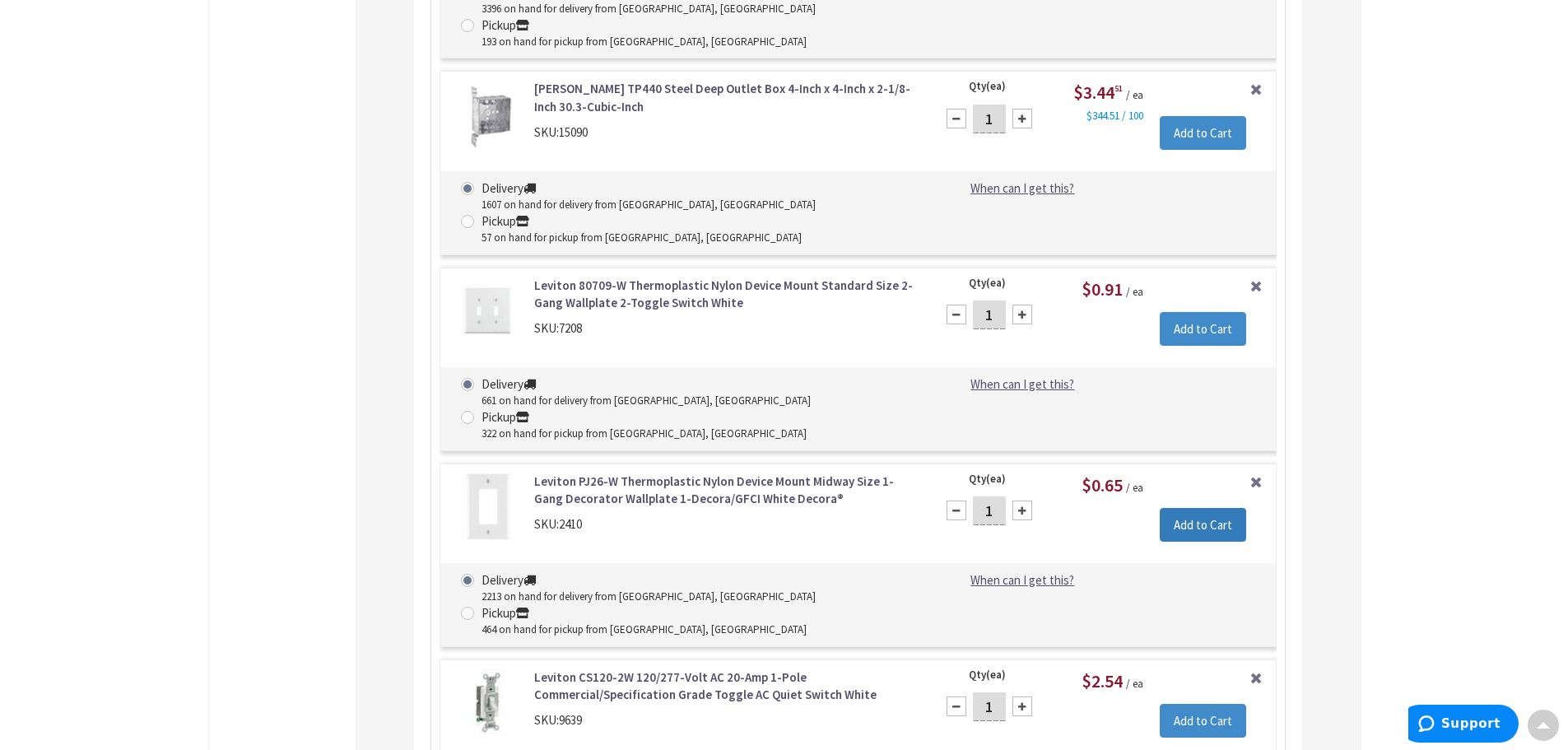
click at [1220, 507] on input "Add to Cart" at bounding box center [1203, 525] width 87 height 34
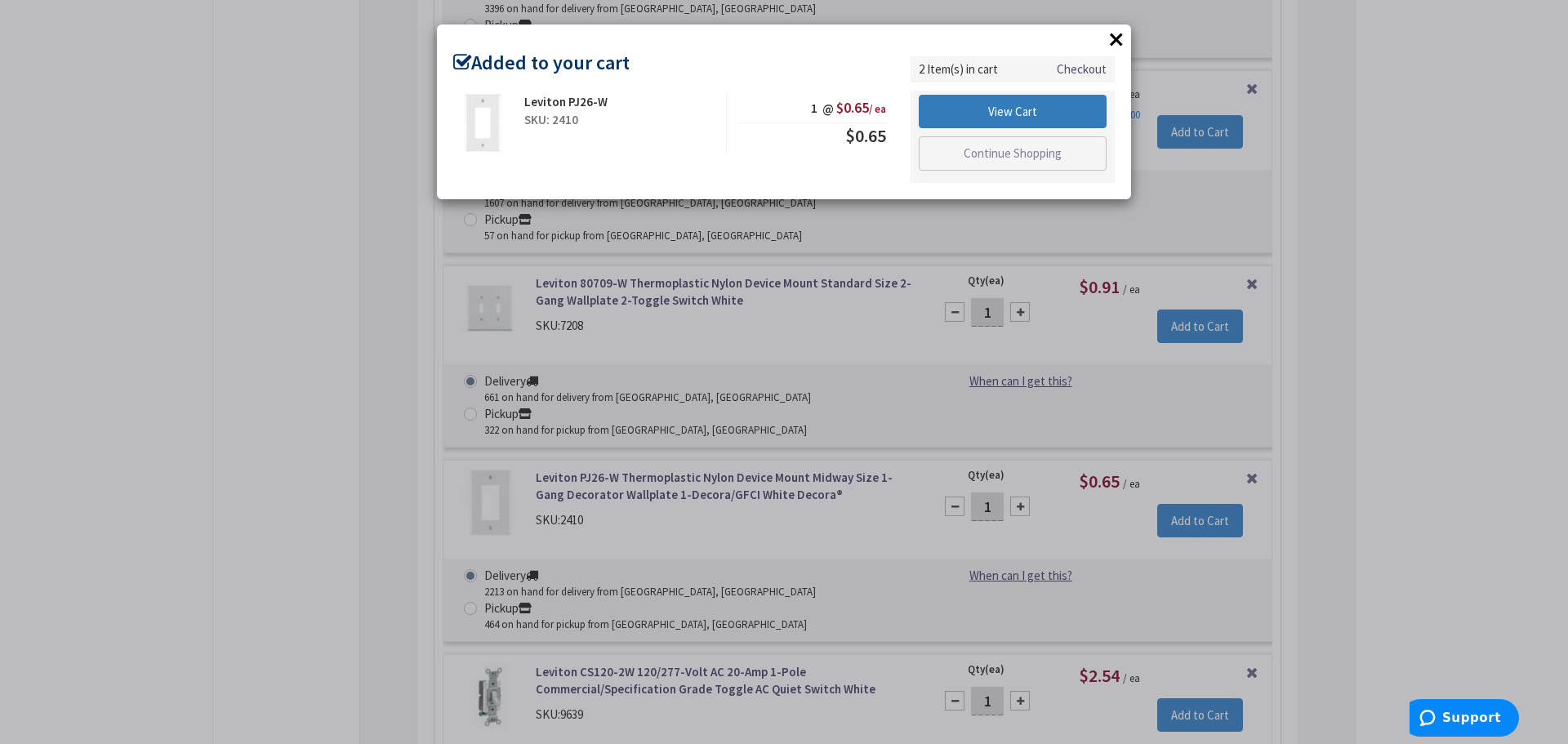
click at [1001, 109] on link "View Cart" at bounding box center [1012, 111] width 188 height 34
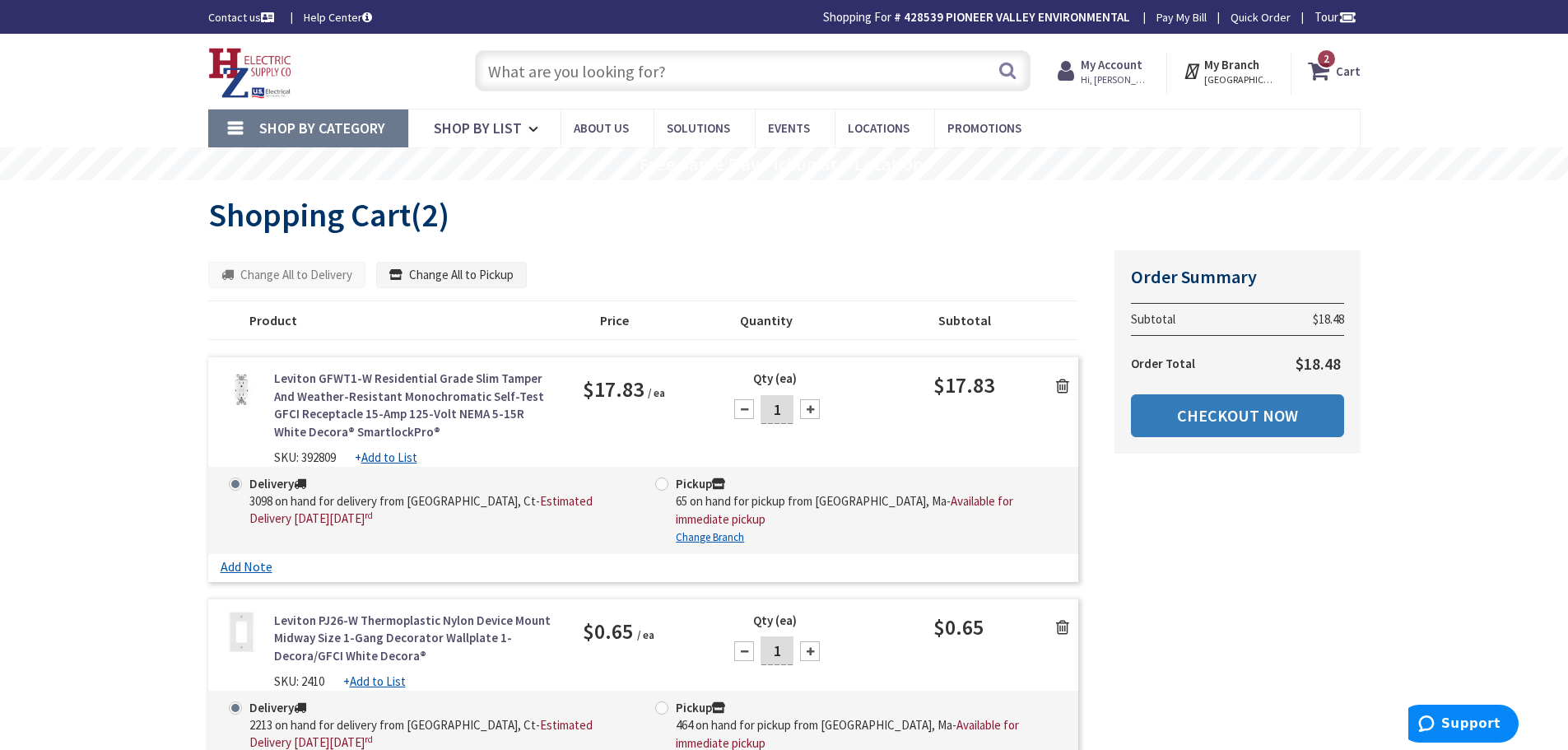
click at [1209, 417] on link "Checkout Now" at bounding box center [1237, 416] width 213 height 43
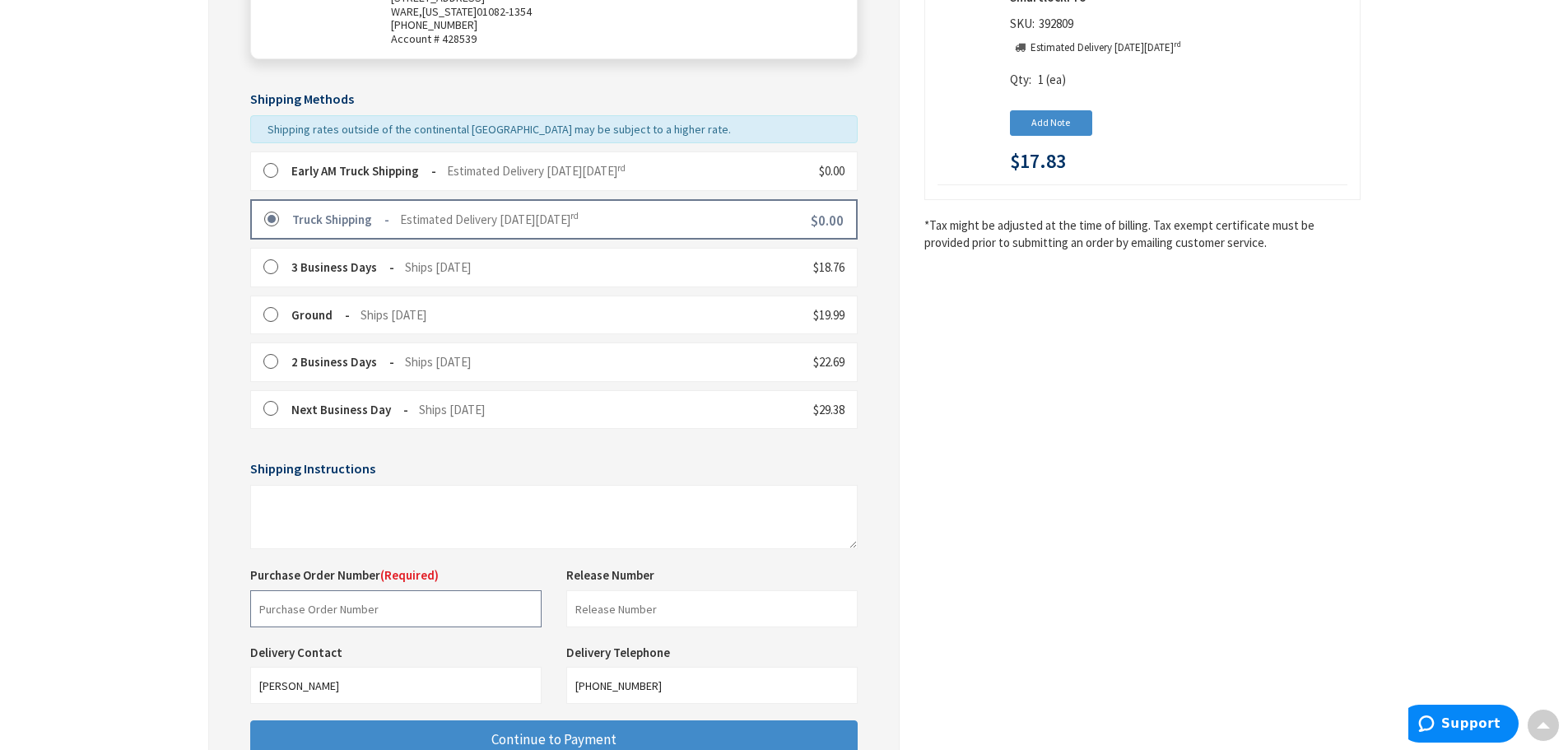
click at [351, 595] on input "text" at bounding box center [396, 608] width 291 height 37
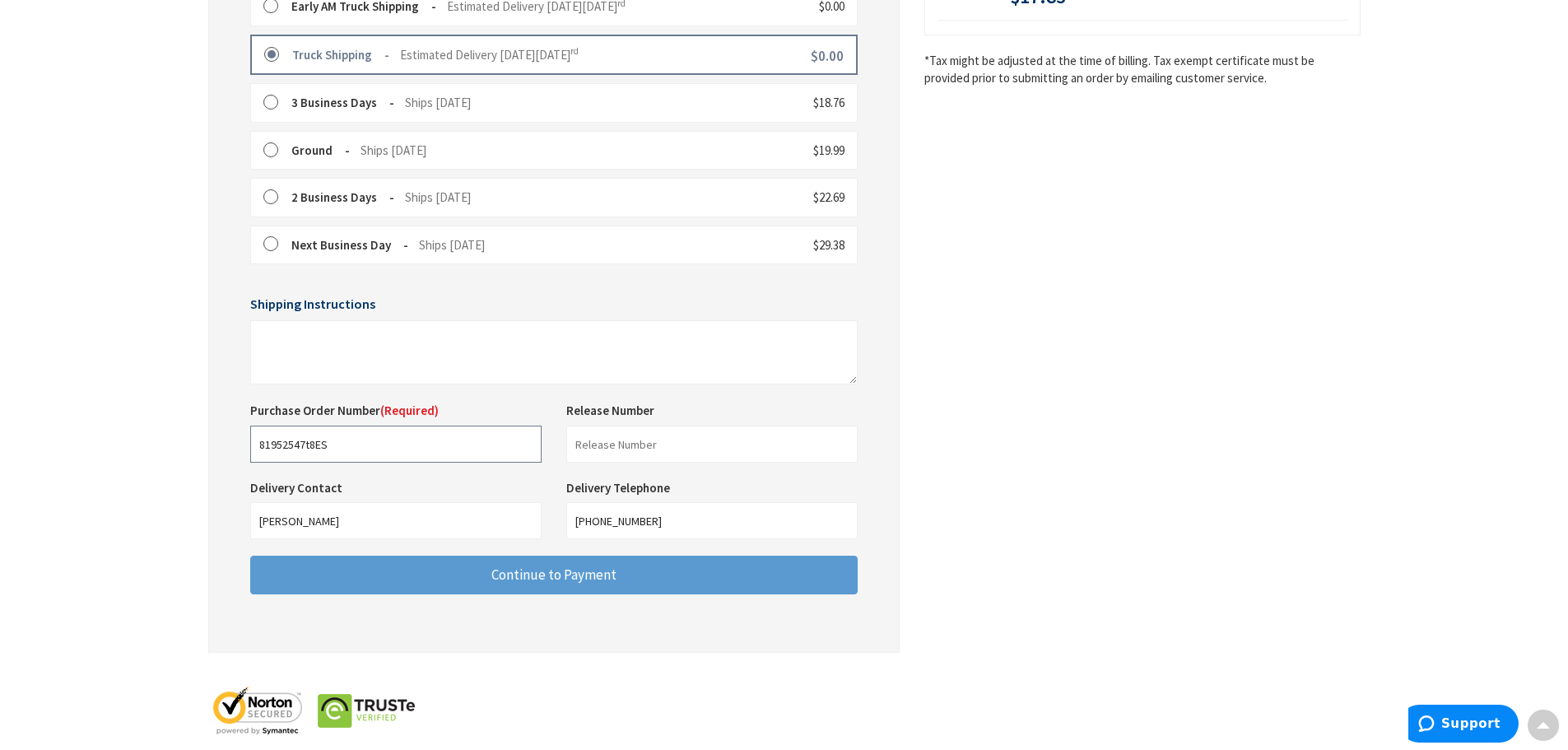
type input "81952547t8ES"
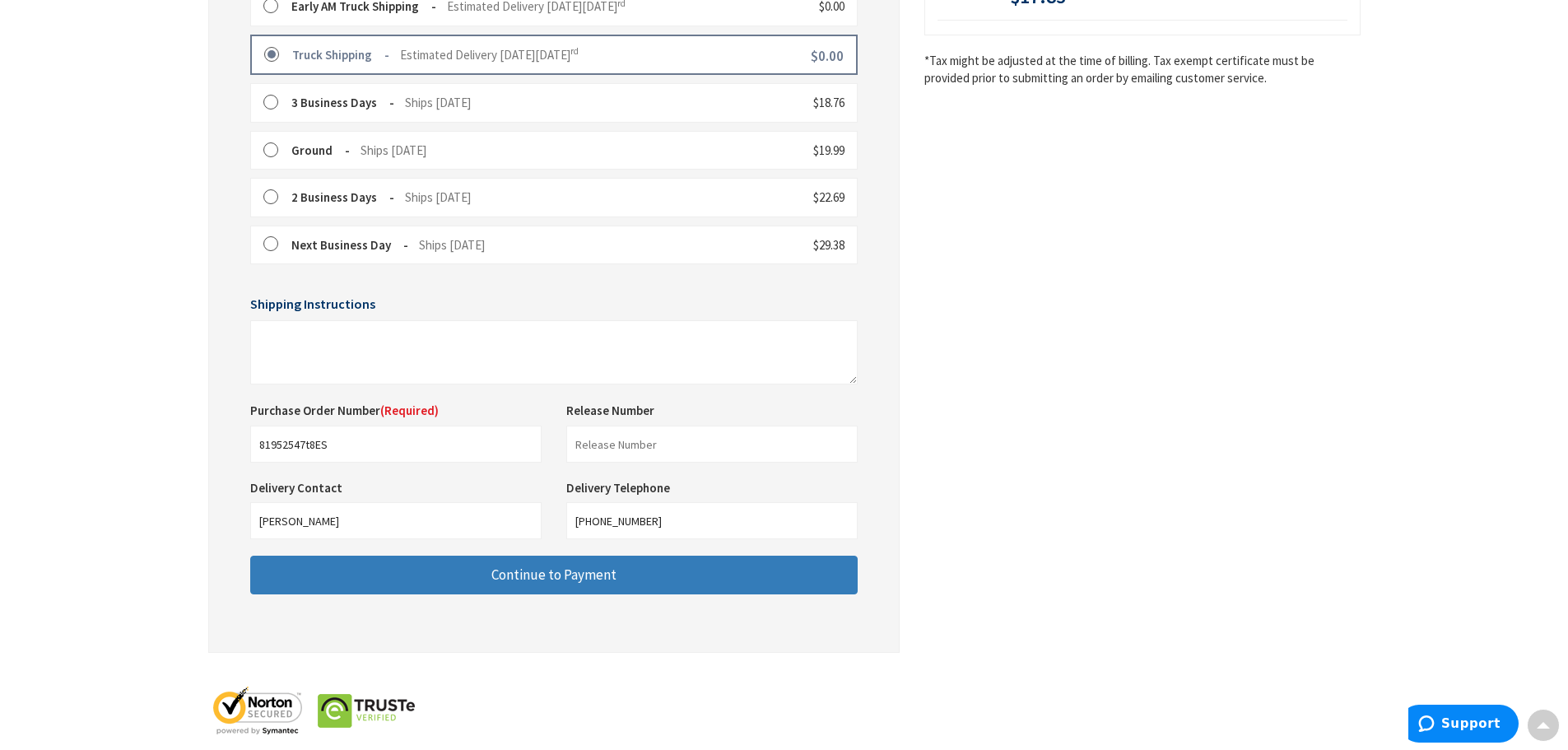
click at [575, 584] on span "Continue to Payment" at bounding box center [554, 574] width 125 height 18
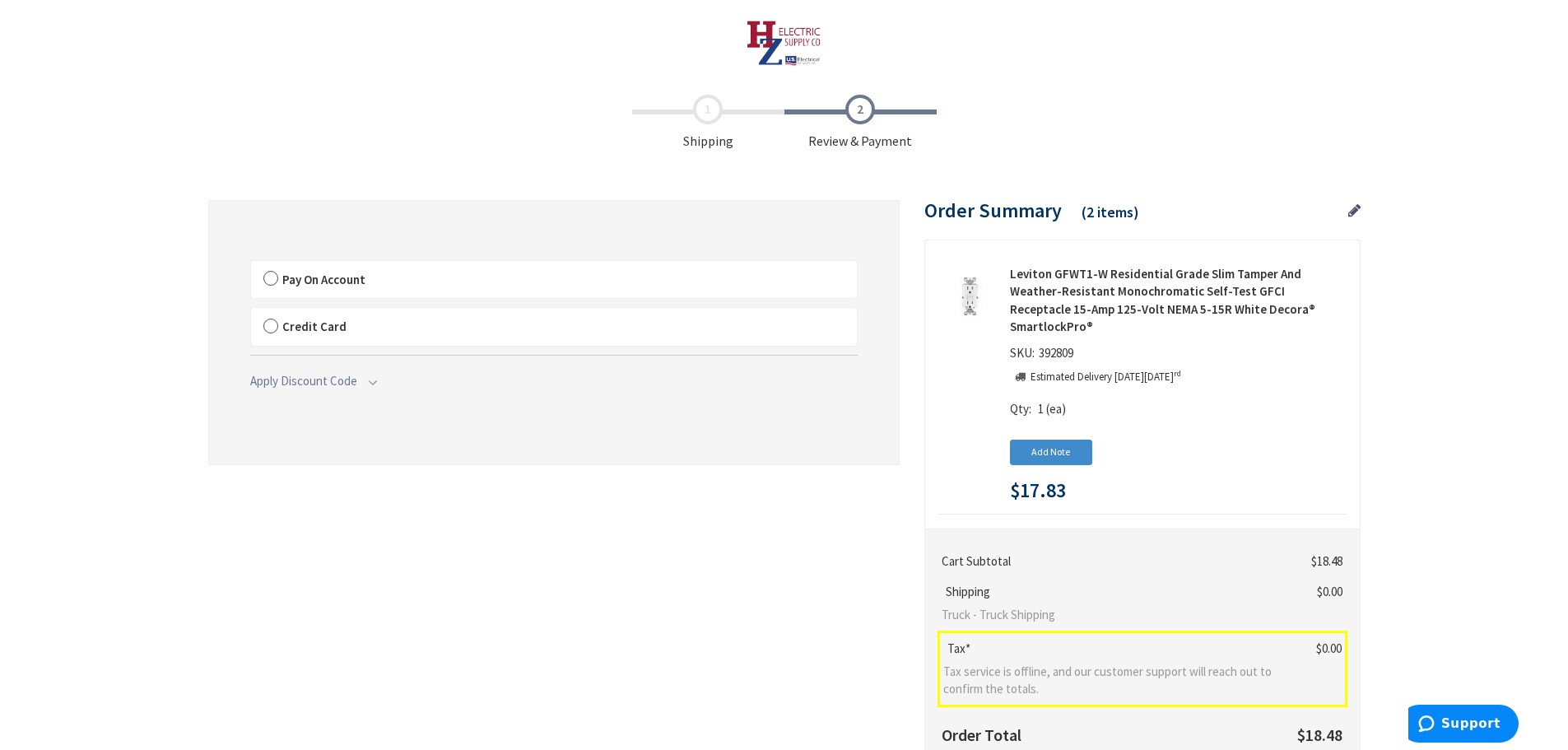
click at [272, 277] on label "Pay On Account" at bounding box center [554, 279] width 606 height 38
click at [251, 264] on input "Pay On Account" at bounding box center [251, 264] width 0 height 0
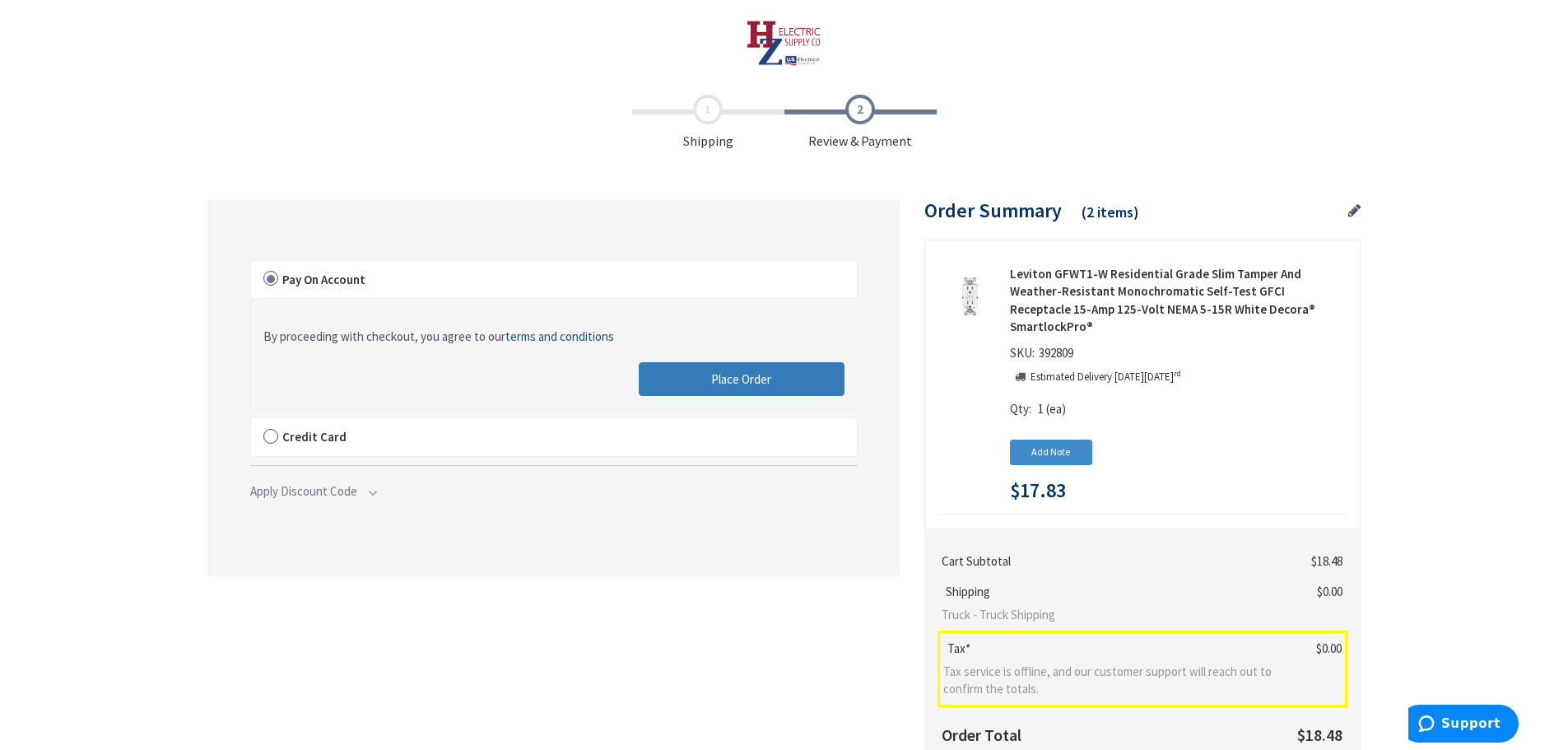
click at [794, 381] on button "Place Order" at bounding box center [742, 379] width 206 height 34
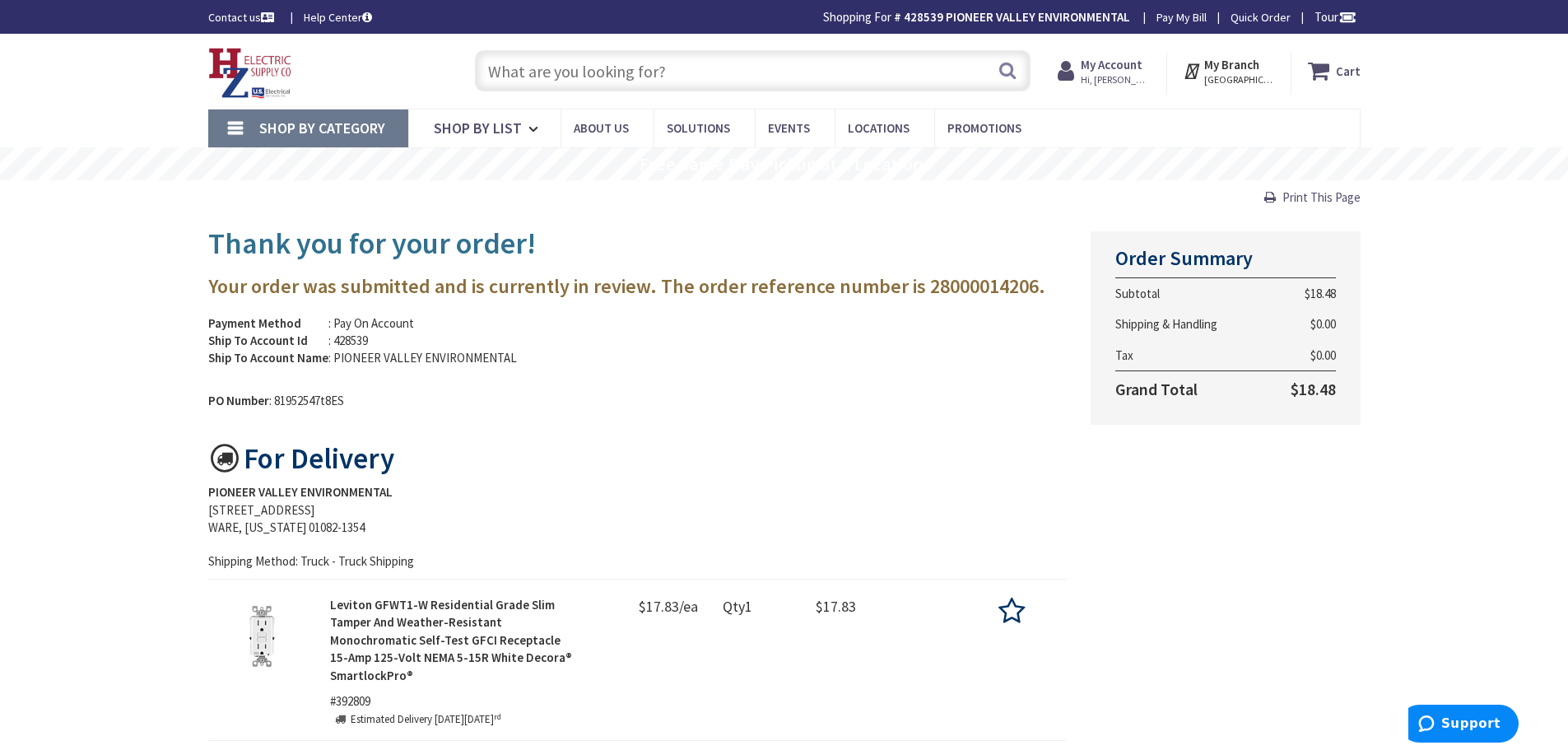
click at [254, 69] on img at bounding box center [250, 74] width 84 height 51
